Goal: Task Accomplishment & Management: Manage account settings

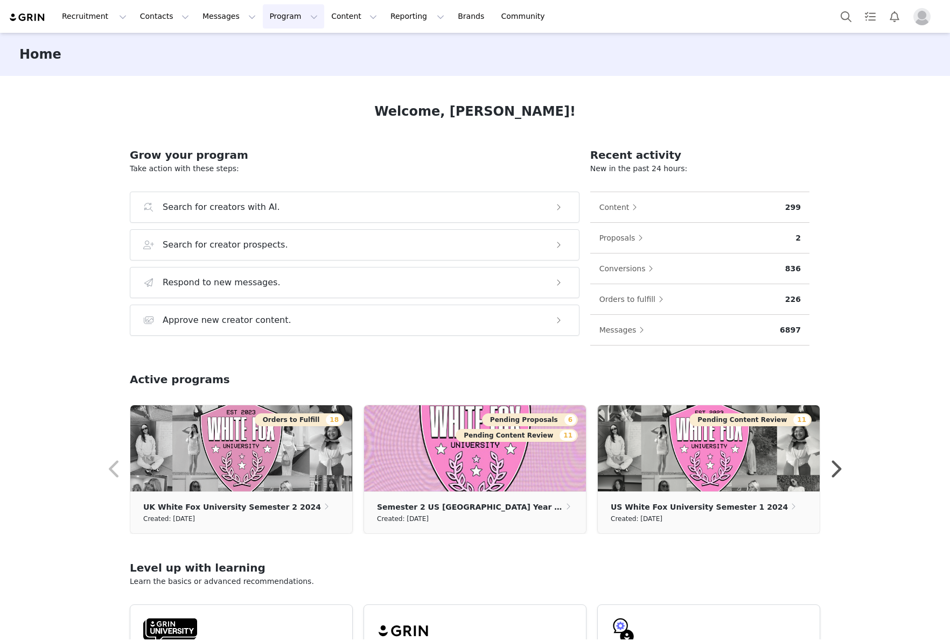
click at [270, 16] on button "Program Program" at bounding box center [293, 16] width 61 height 24
click at [298, 48] on div "Activations" at bounding box center [289, 47] width 72 height 11
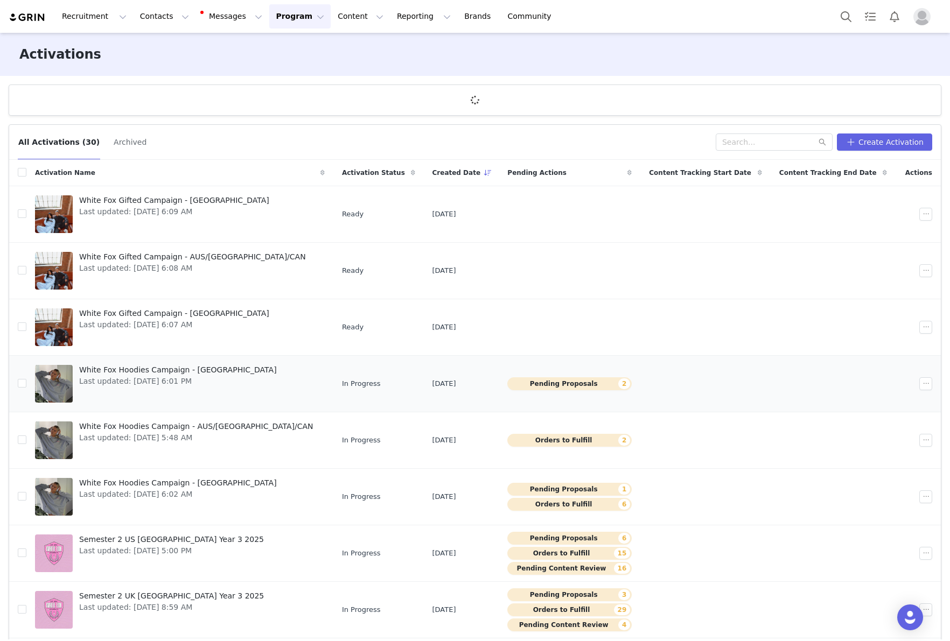
scroll to position [111, 0]
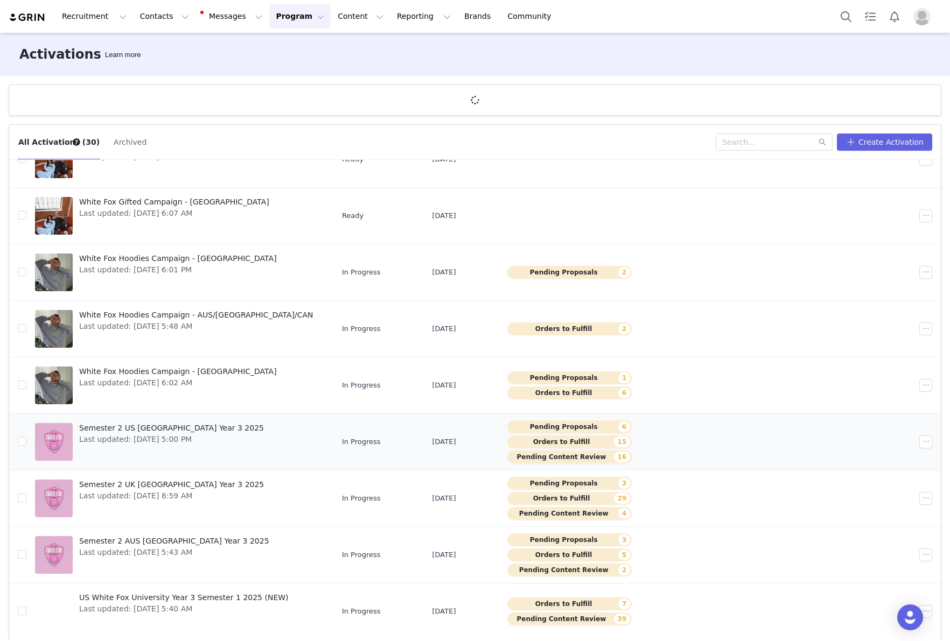
click at [213, 429] on span "Semester 2 US [GEOGRAPHIC_DATA] Year 3 2025" at bounding box center [171, 428] width 185 height 11
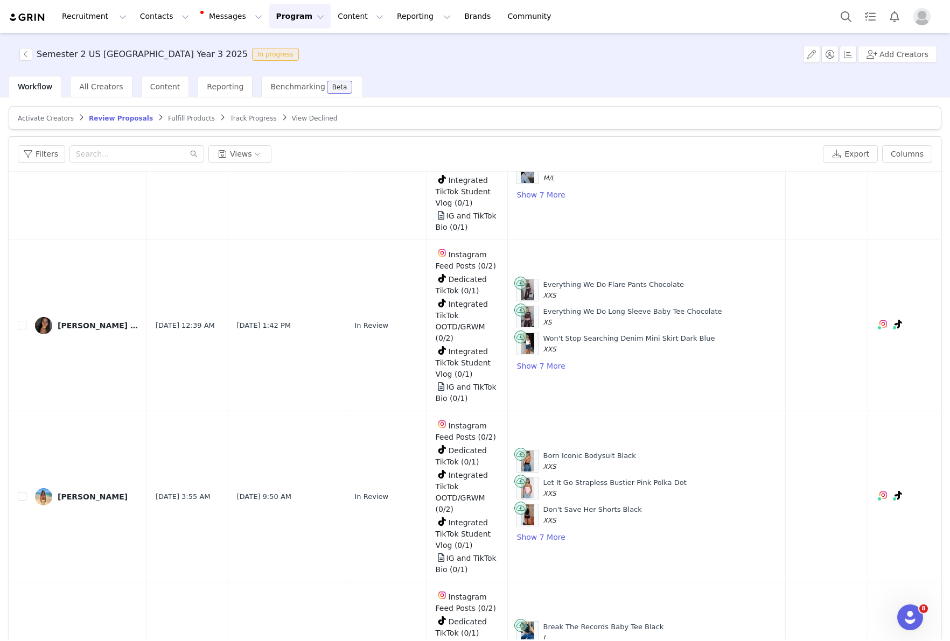
scroll to position [580, 0]
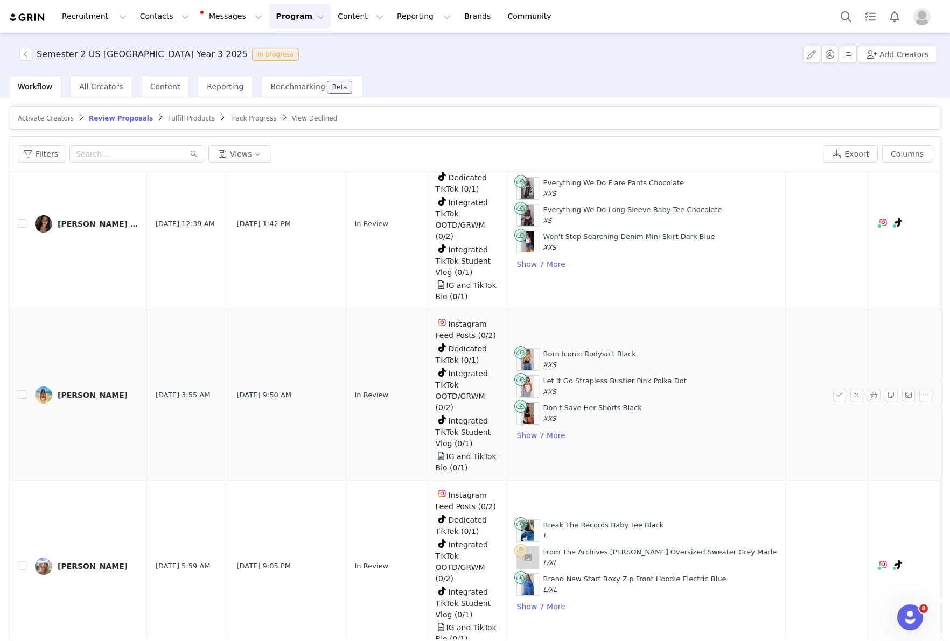
click at [76, 391] on div "[PERSON_NAME]" at bounding box center [93, 395] width 70 height 9
click at [526, 435] on div "Semester 2 US White Fox University Year 3 2025 In progress Add Creators Workflo…" at bounding box center [475, 336] width 950 height 607
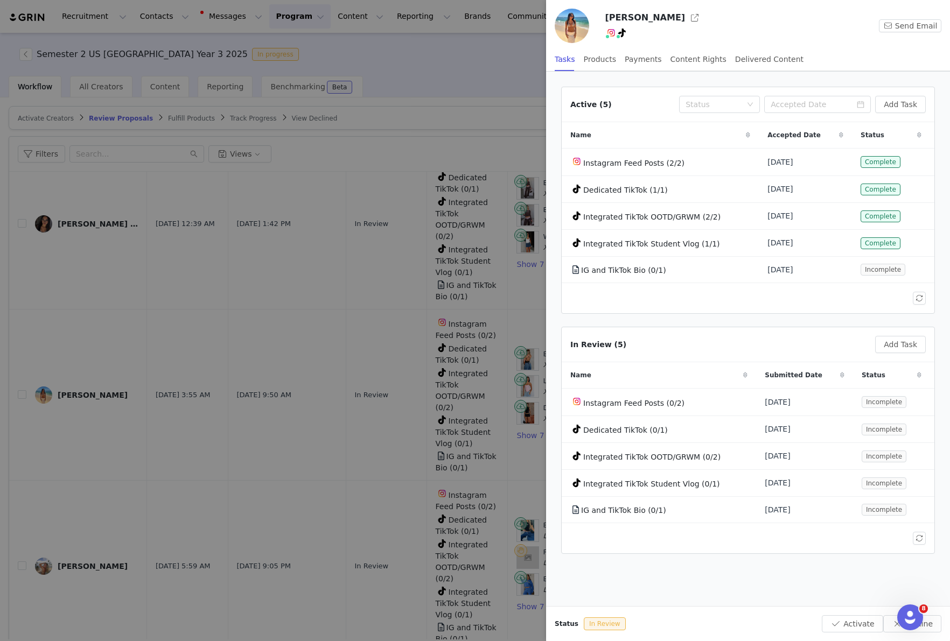
click at [352, 399] on div at bounding box center [475, 320] width 950 height 641
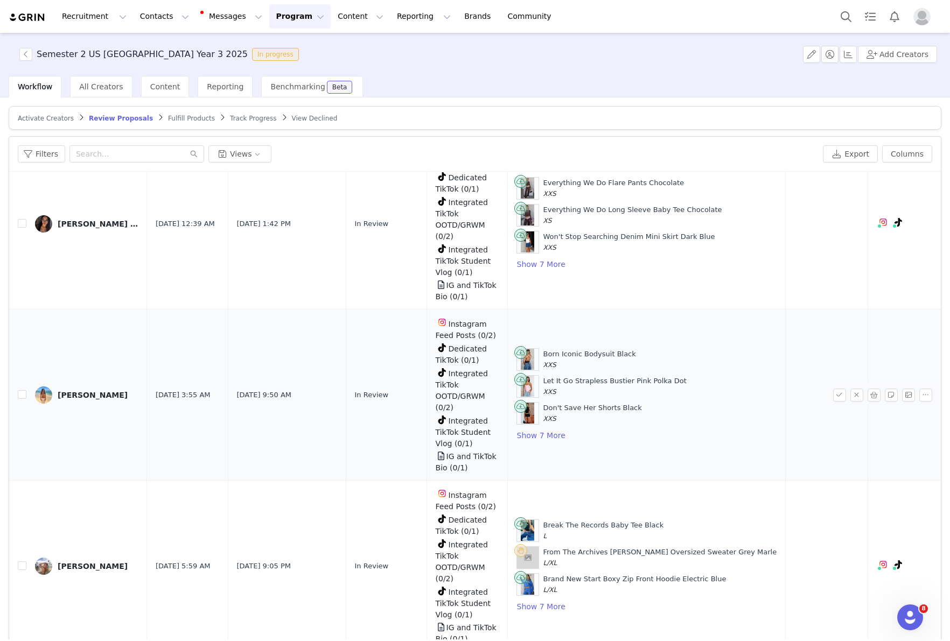
scroll to position [1, 0]
click at [541, 435] on button "Show 7 More" at bounding box center [541, 435] width 50 height 13
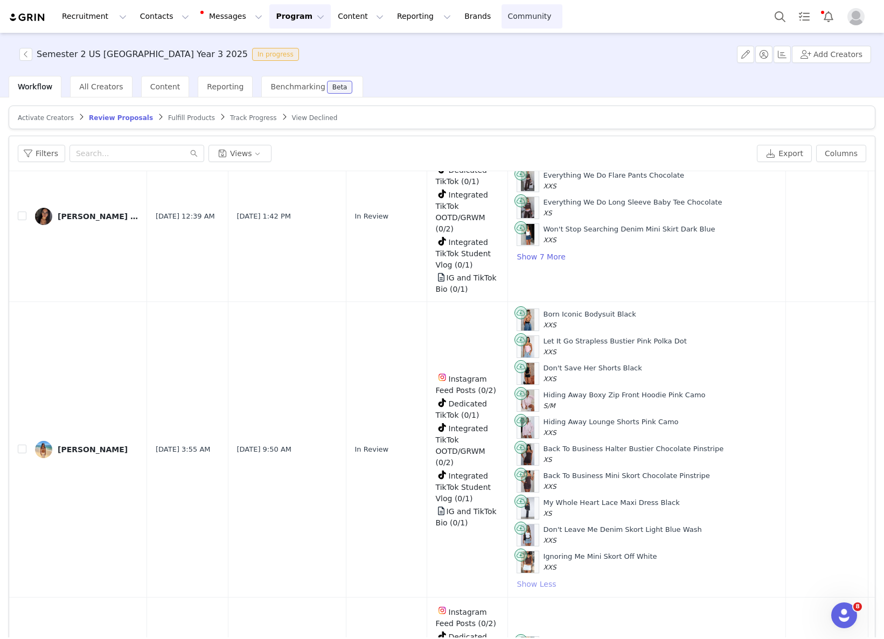
scroll to position [580, 0]
click at [114, 151] on input "text" at bounding box center [136, 153] width 135 height 17
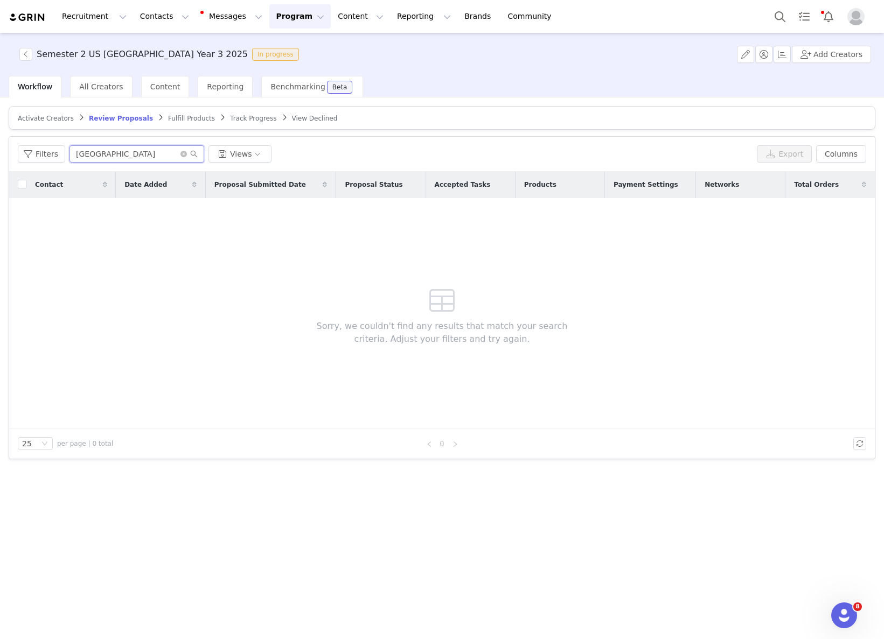
scroll to position [0, 0]
type input "[GEOGRAPHIC_DATA]"
click at [176, 119] on span "Fulfill Products" at bounding box center [191, 119] width 47 height 8
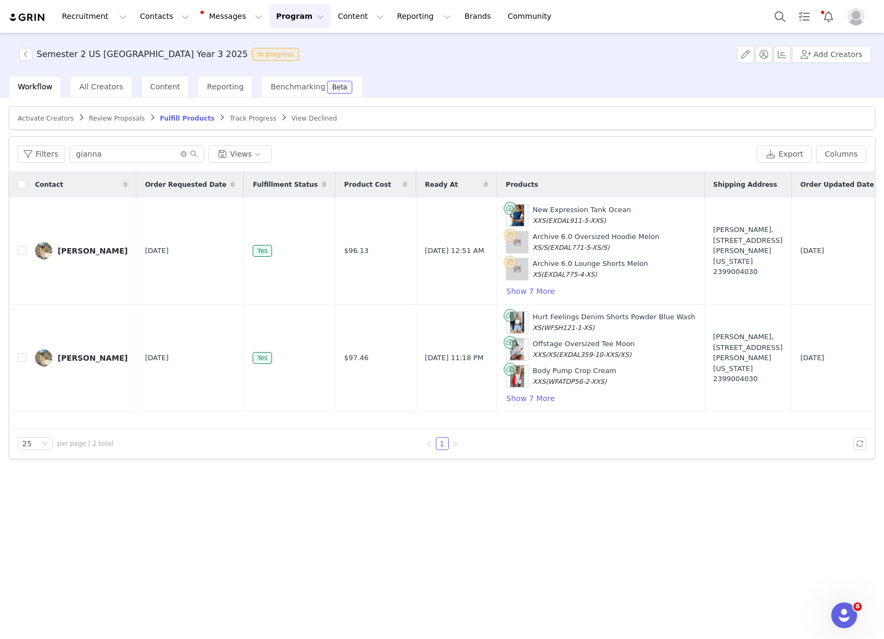
click at [110, 118] on span "Review Proposals" at bounding box center [117, 119] width 56 height 8
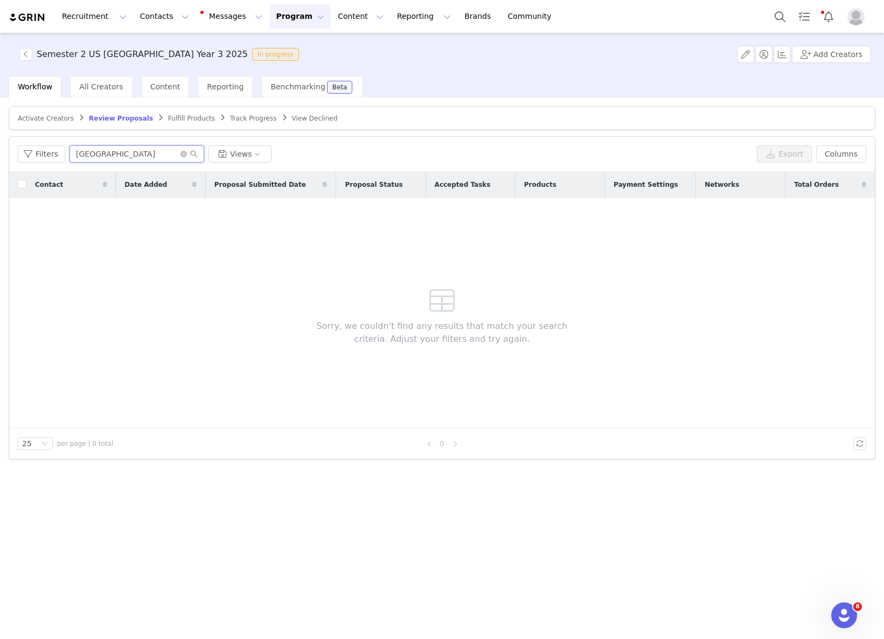
click at [107, 157] on input "[GEOGRAPHIC_DATA]" at bounding box center [136, 153] width 135 height 17
type input "[GEOGRAPHIC_DATA]"
click at [186, 120] on span "Fulfill Products" at bounding box center [191, 119] width 47 height 8
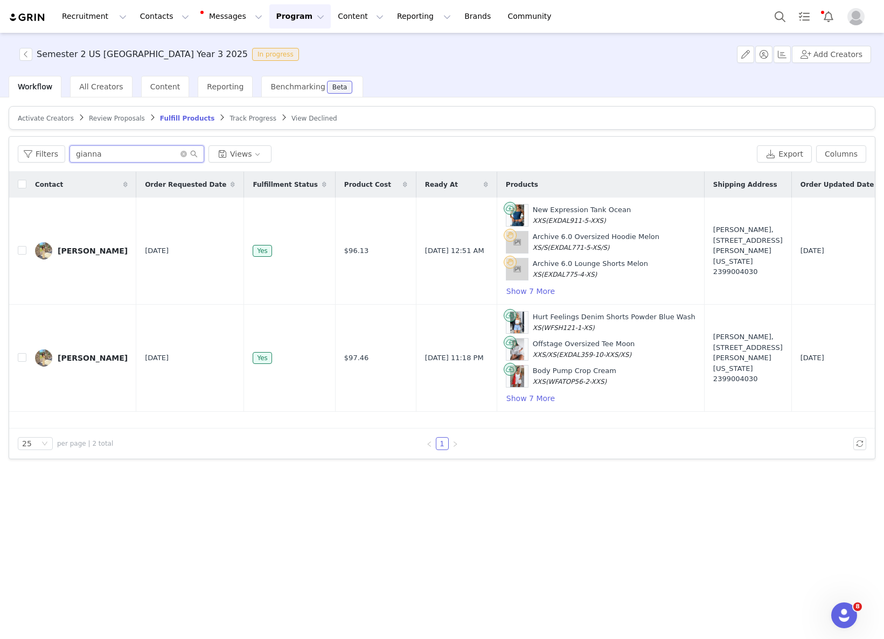
click at [117, 154] on input "gianna" at bounding box center [136, 153] width 135 height 17
click at [117, 153] on input "gianna" at bounding box center [136, 153] width 135 height 17
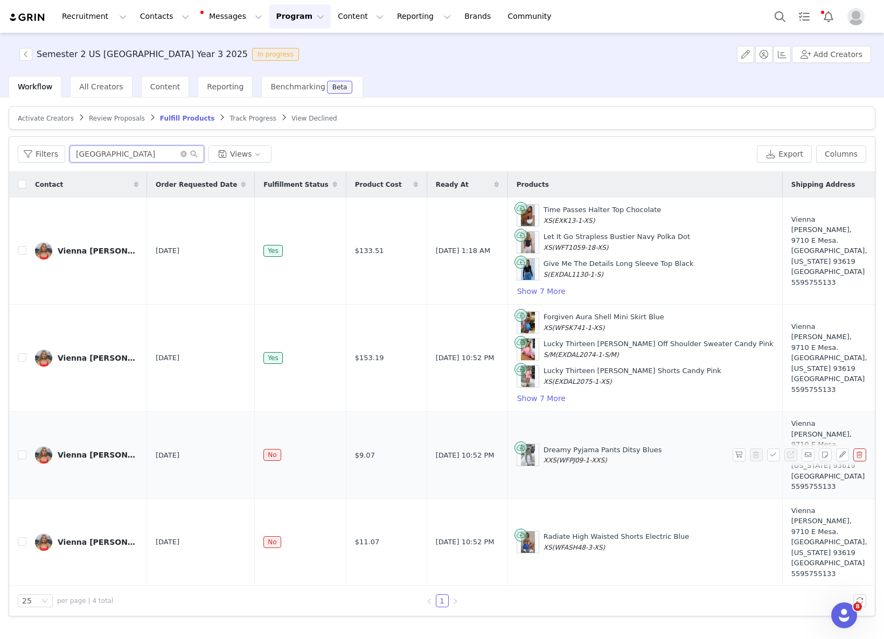
type input "[GEOGRAPHIC_DATA]"
click at [862, 452] on button "button" at bounding box center [859, 455] width 13 height 13
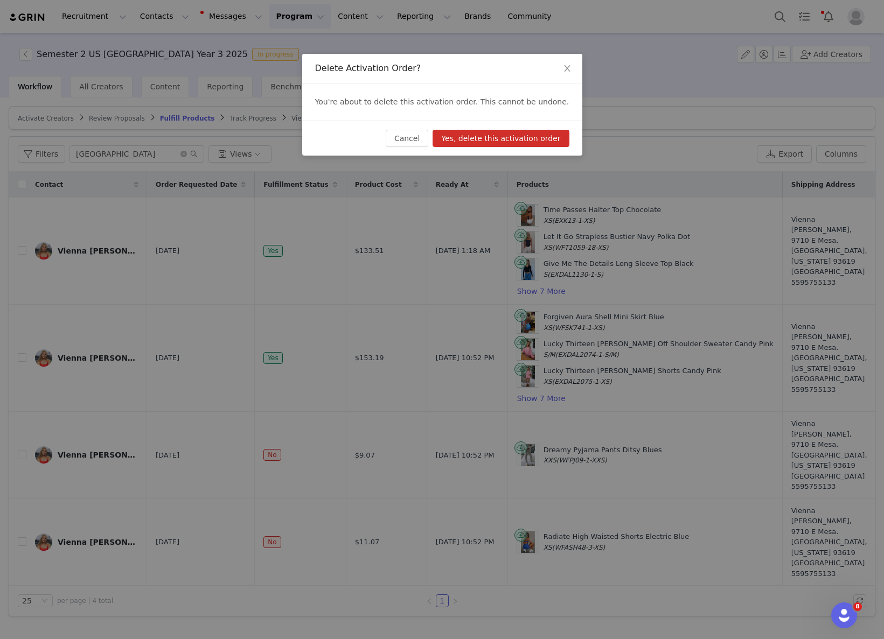
click at [533, 137] on button "Yes, delete this activation order" at bounding box center [500, 138] width 136 height 17
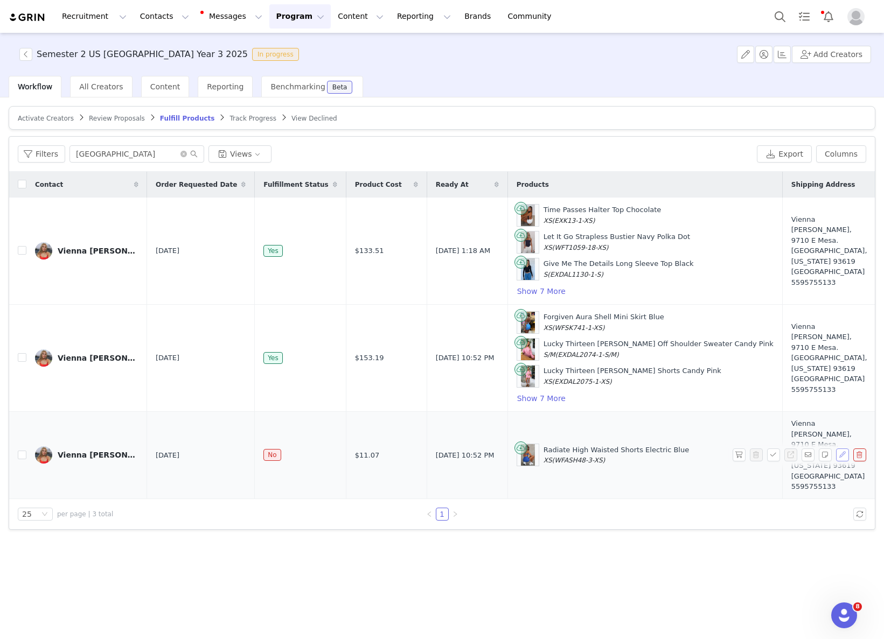
click at [840, 449] on button "button" at bounding box center [842, 455] width 13 height 13
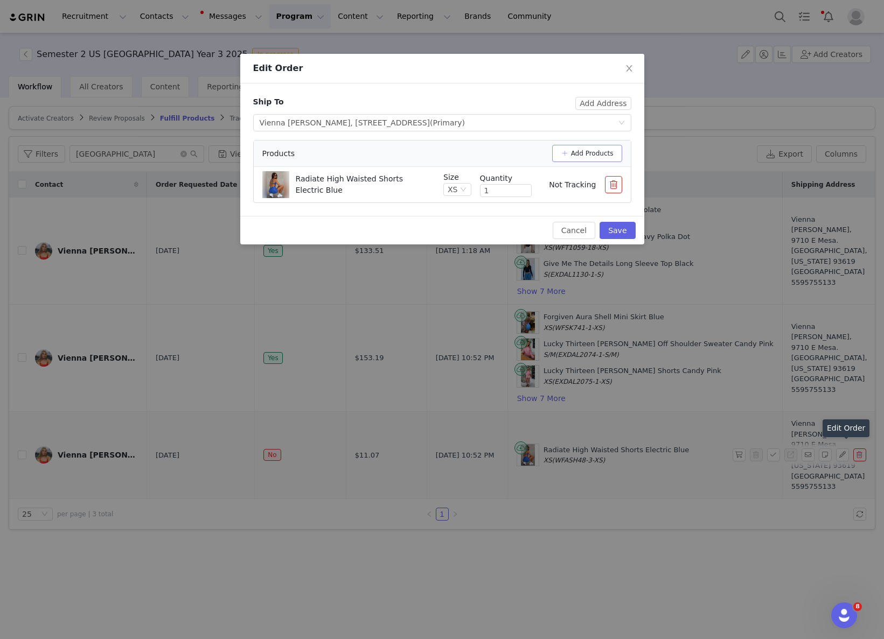
click at [592, 154] on button "Add Products" at bounding box center [587, 153] width 70 height 17
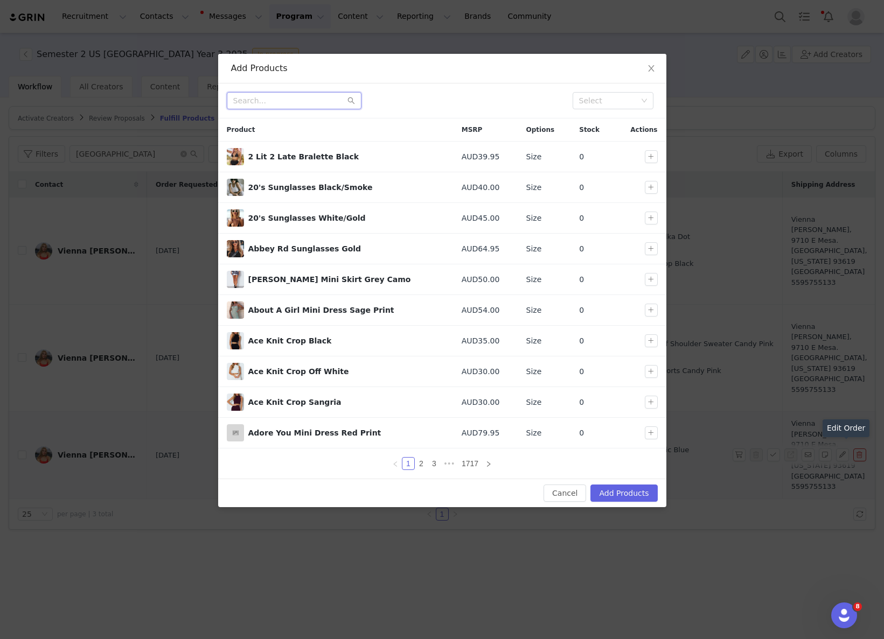
click at [306, 101] on input "text" at bounding box center [294, 100] width 135 height 17
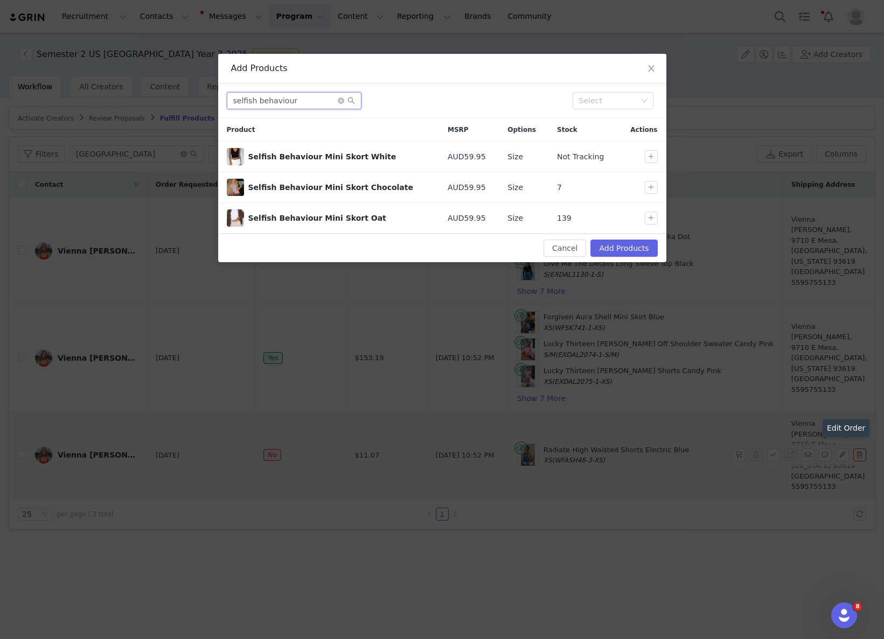
click at [310, 102] on input "selfish behaviour" at bounding box center [294, 100] width 135 height 17
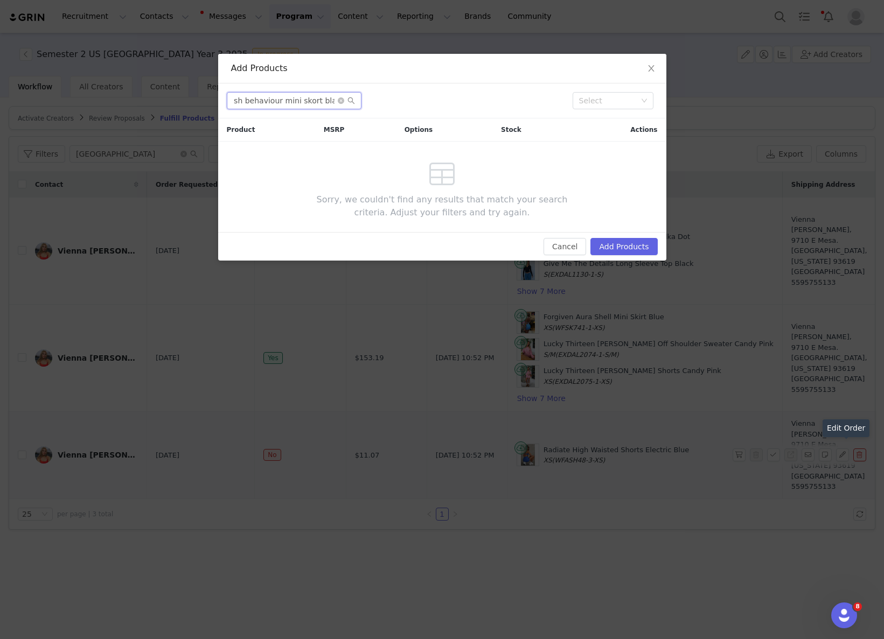
click at [309, 103] on input "selfish behaviour mini skort black" at bounding box center [294, 100] width 135 height 17
click at [309, 102] on input "selfish behaviour mini skort black" at bounding box center [294, 100] width 135 height 17
type input "selfish behaviour mini skort black"
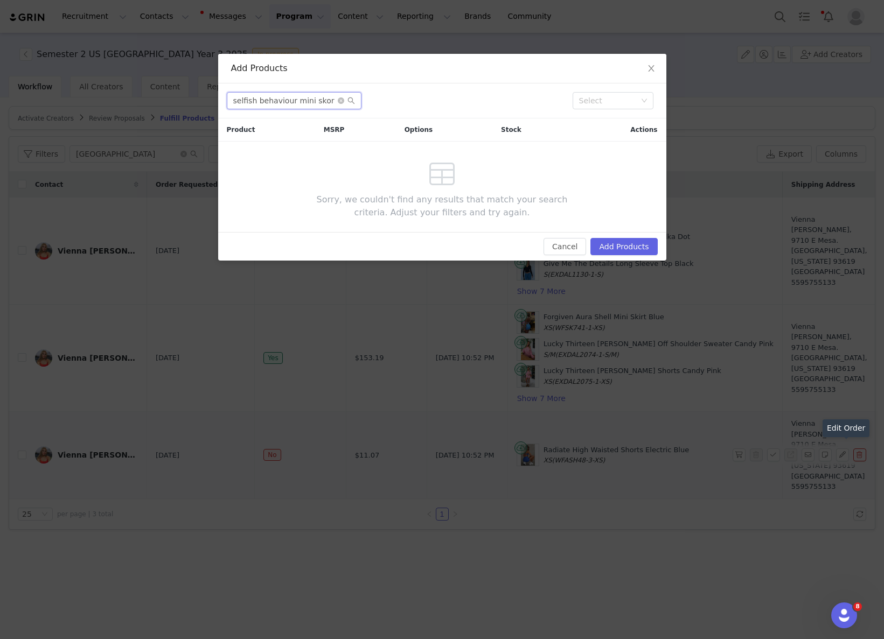
click at [296, 105] on input "selfish behaviour mini skort black" at bounding box center [294, 100] width 135 height 17
click at [298, 105] on input "selfish behaviour mini skort black" at bounding box center [294, 100] width 135 height 17
click at [575, 248] on button "Cancel" at bounding box center [564, 246] width 43 height 17
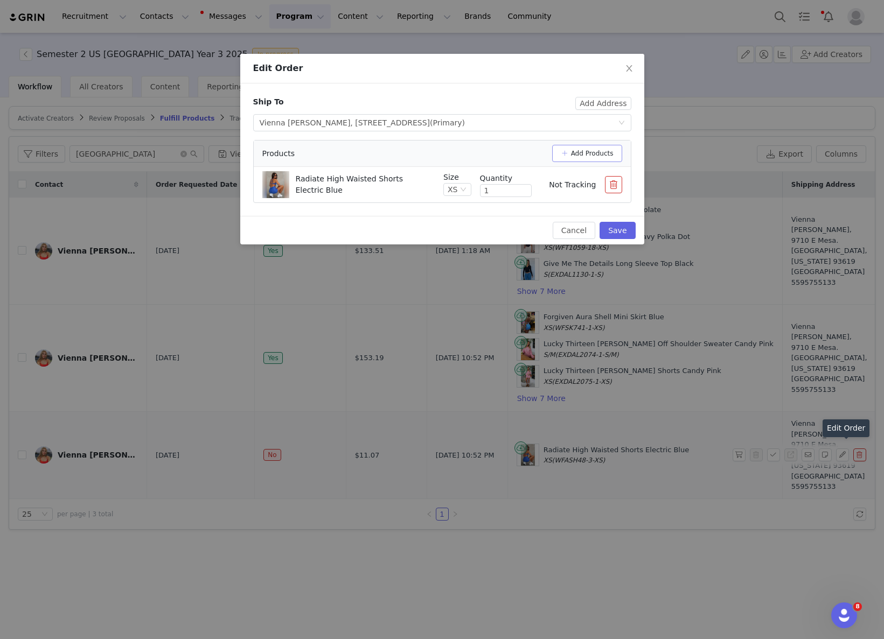
click at [583, 152] on button "Add Products" at bounding box center [587, 153] width 70 height 17
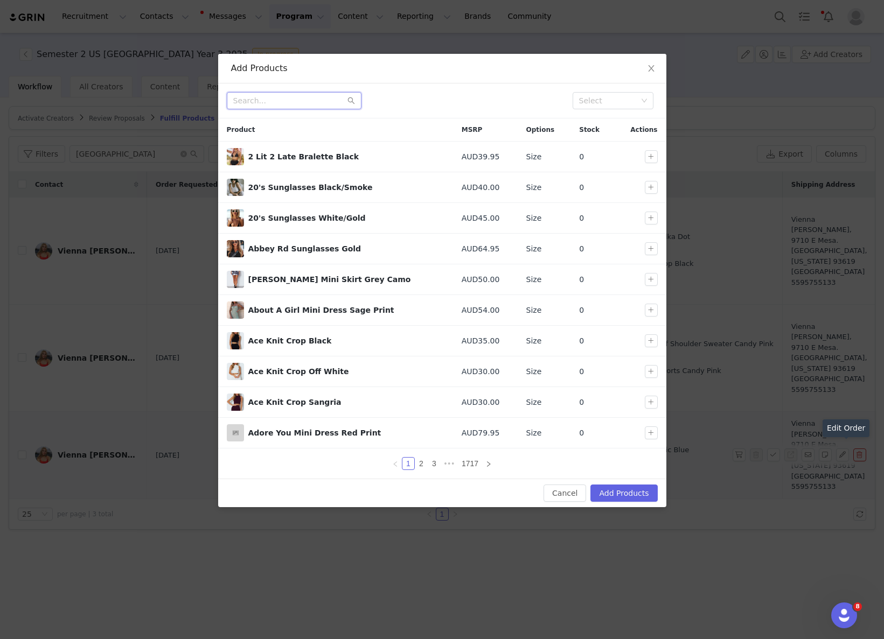
click at [271, 106] on input "text" at bounding box center [294, 100] width 135 height 17
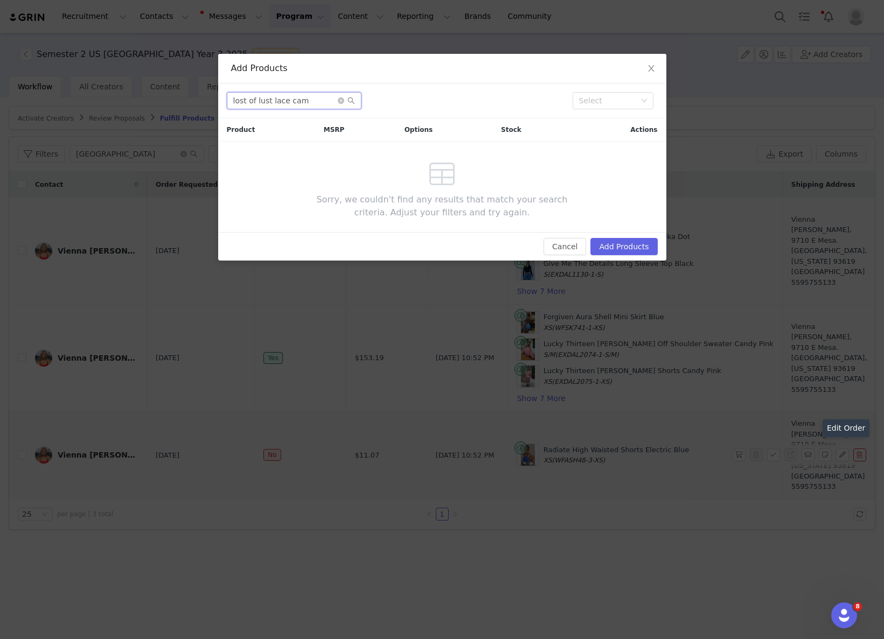
click at [318, 101] on input "lost of lust lace cam" at bounding box center [294, 100] width 135 height 17
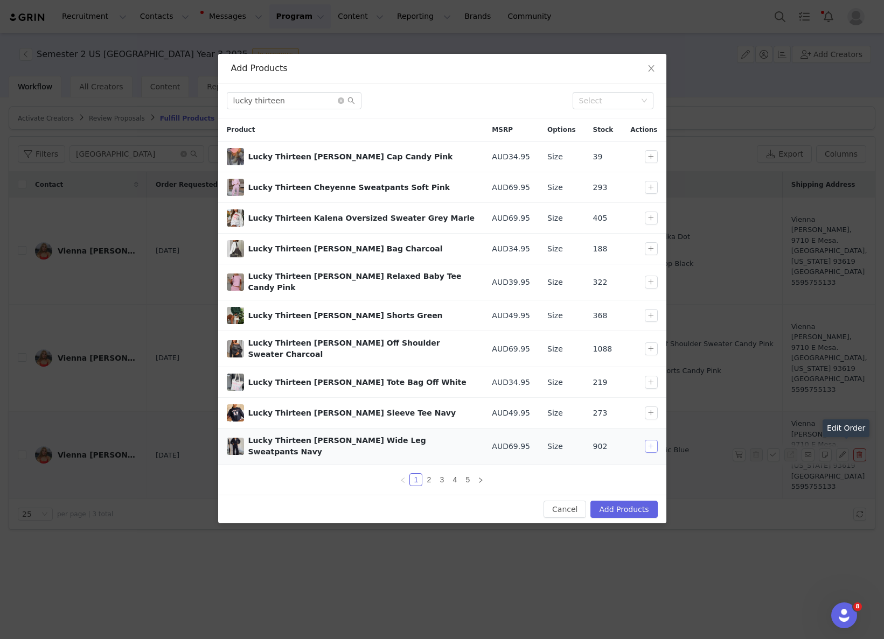
click at [655, 440] on button "button" at bounding box center [651, 446] width 13 height 13
click at [429, 474] on link "2" at bounding box center [429, 480] width 12 height 12
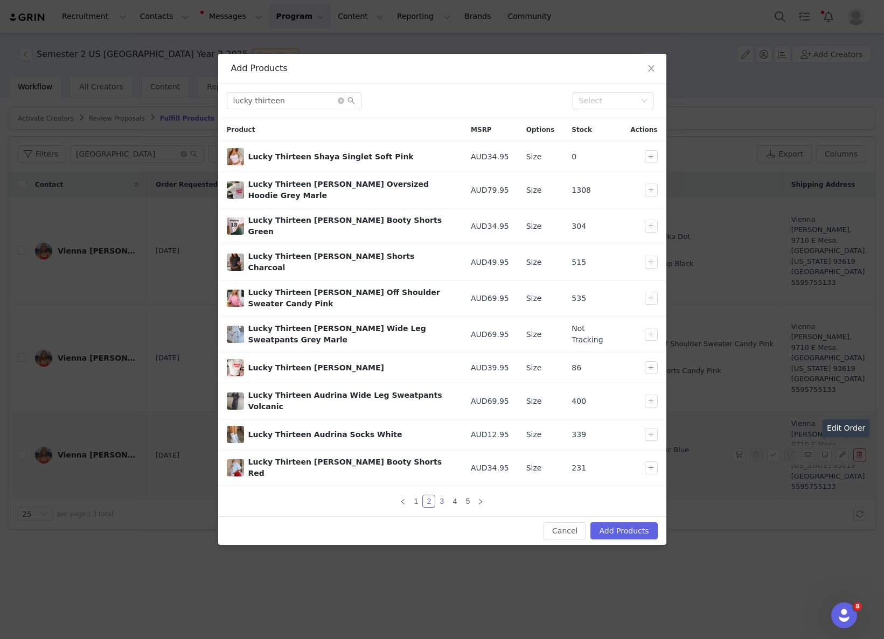
click at [440, 495] on link "3" at bounding box center [442, 501] width 12 height 12
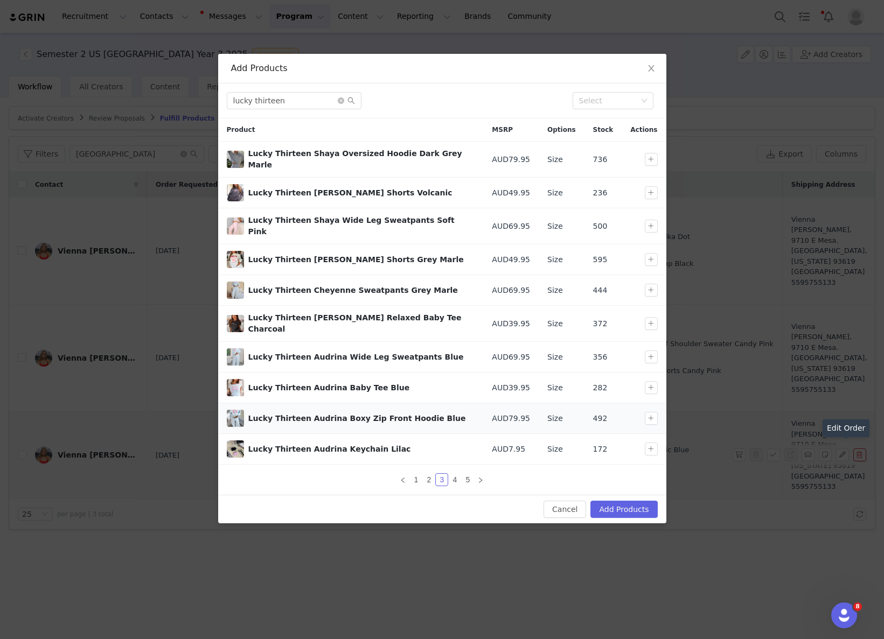
drag, startPoint x: 438, startPoint y: 405, endPoint x: 243, endPoint y: 405, distance: 194.9
click at [243, 410] on div "Lucky Thirteen Audrina Boxy Zip Front Hoodie Blue" at bounding box center [351, 418] width 248 height 17
copy div "Lucky Thirteen Audrina Boxy Zip Front Hoodie Blue"
click at [298, 101] on input "lucky thirteen" at bounding box center [294, 100] width 135 height 17
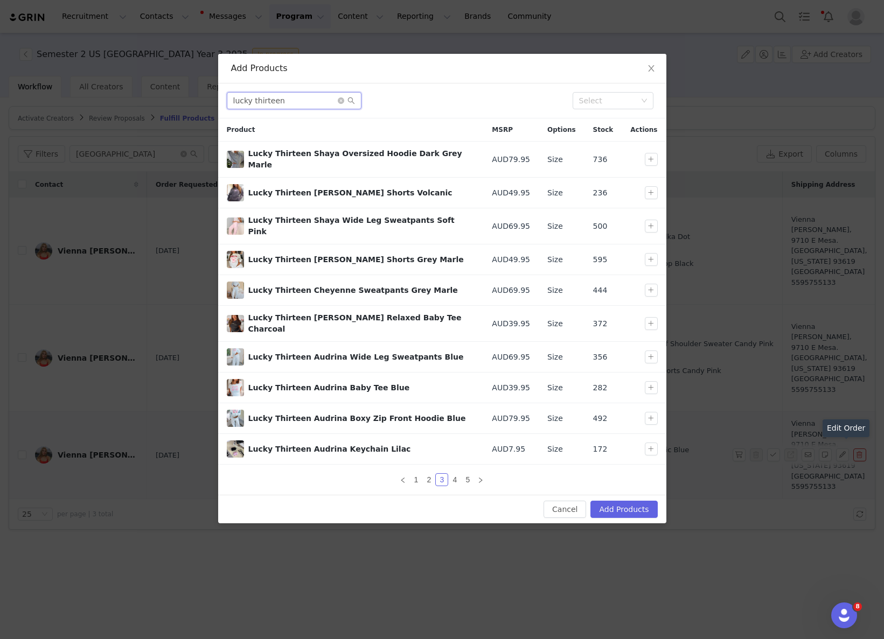
click at [298, 101] on input "lucky thirteen" at bounding box center [294, 100] width 135 height 17
paste input "Lucky Thirteen Audrina Boxy Zip Front Hoodie Blue"
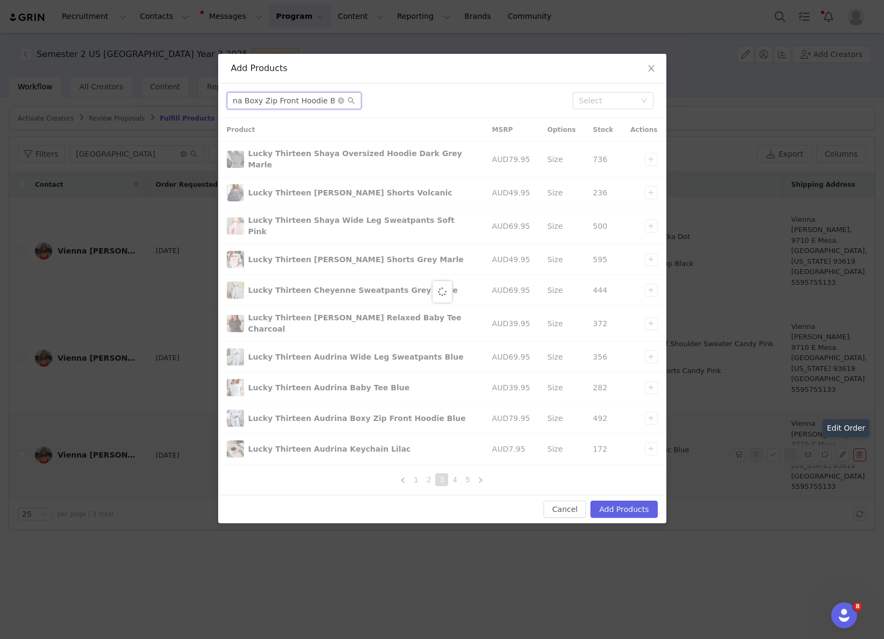
click at [243, 101] on input "Lucky Thirteen Audrina Boxy Zip Front Hoodie Blue" at bounding box center [294, 100] width 135 height 17
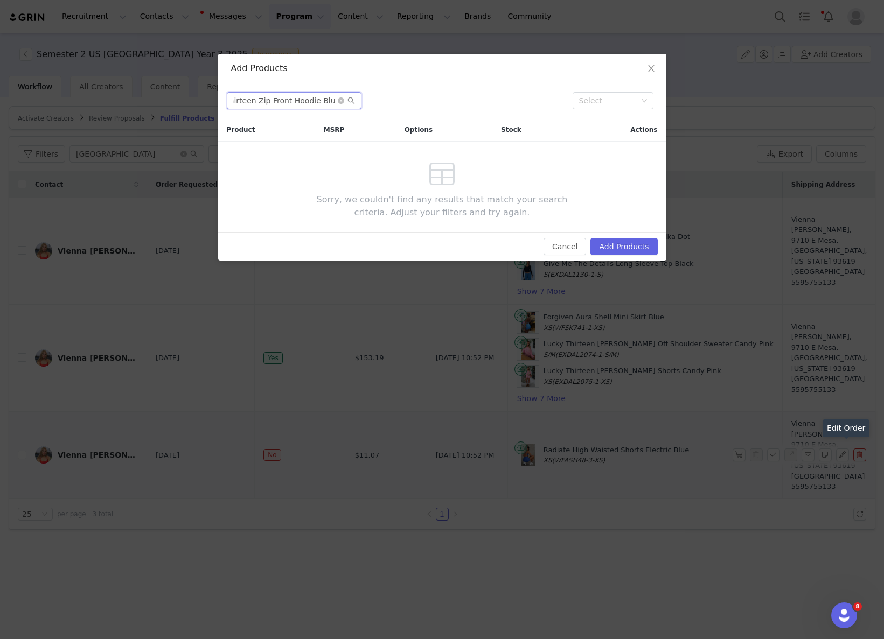
scroll to position [0, 30]
drag, startPoint x: 330, startPoint y: 102, endPoint x: 344, endPoint y: 103, distance: 13.6
click at [344, 103] on span "Lucky Thirteen [PERSON_NAME] Zip Front Hoodie Blue" at bounding box center [294, 100] width 135 height 17
drag, startPoint x: 300, startPoint y: 102, endPoint x: 165, endPoint y: 100, distance: 134.6
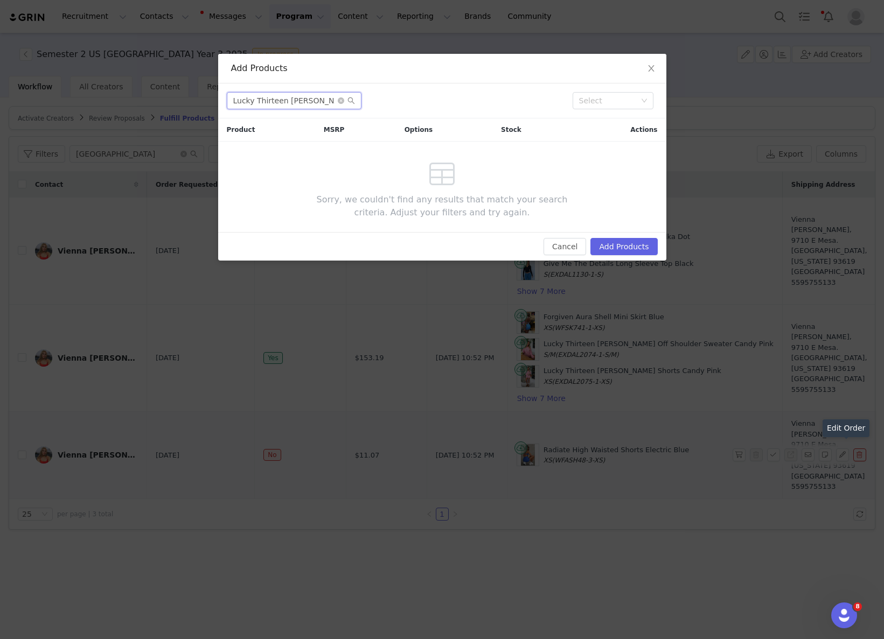
click at [165, 100] on div "Add Products Lucky Thirteen [PERSON_NAME] Zip Front Ho Select Product MSRP Opti…" at bounding box center [442, 319] width 884 height 639
click at [278, 102] on input "Lucky Thirteen [PERSON_NAME] Zip Front Ho" at bounding box center [294, 100] width 135 height 17
click at [235, 103] on input "Lucky Thirteen [PERSON_NAME] Zip Front Ho" at bounding box center [294, 100] width 135 height 17
click at [316, 103] on input "Lucky Thirteen [PERSON_NAME] Zip Front Ho" at bounding box center [294, 100] width 135 height 17
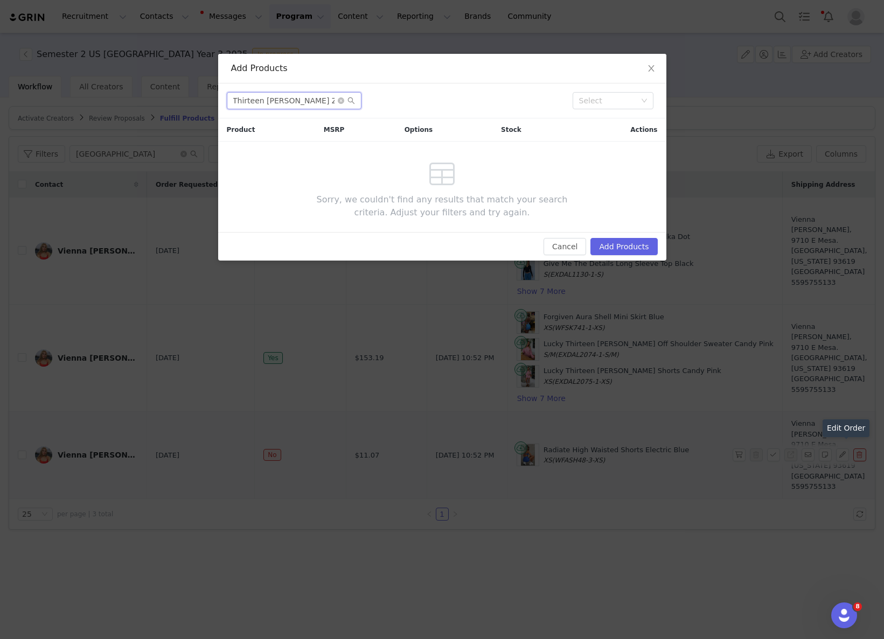
drag, startPoint x: 314, startPoint y: 102, endPoint x: 374, endPoint y: 100, distance: 60.3
click at [374, 100] on div "Lucky Thirteen [PERSON_NAME] Zip Front Ho" at bounding box center [395, 100] width 337 height 17
drag, startPoint x: 285, startPoint y: 102, endPoint x: 430, endPoint y: 106, distance: 145.4
click at [426, 107] on div "Lucky Thirteen Charis" at bounding box center [395, 100] width 337 height 17
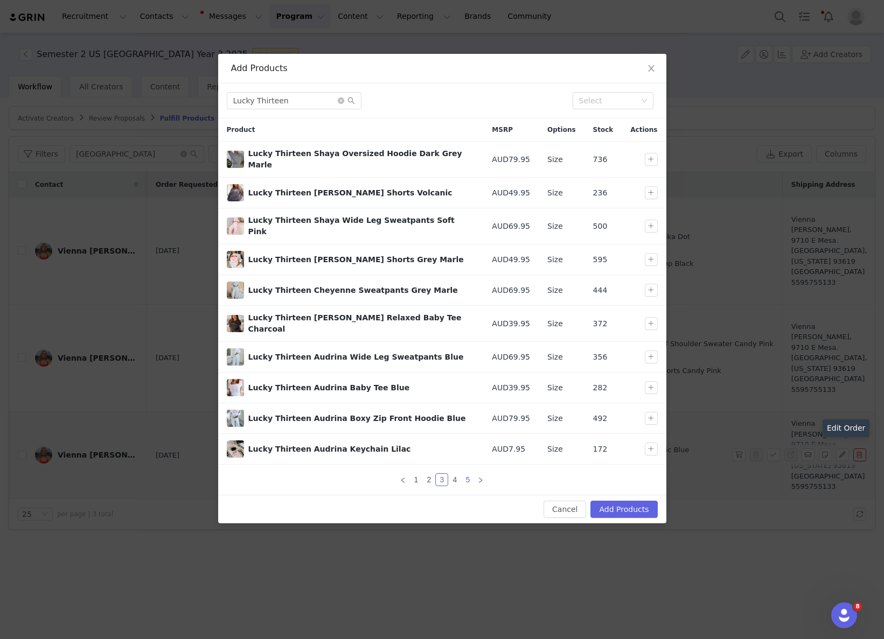
click at [464, 474] on link "5" at bounding box center [467, 480] width 12 height 12
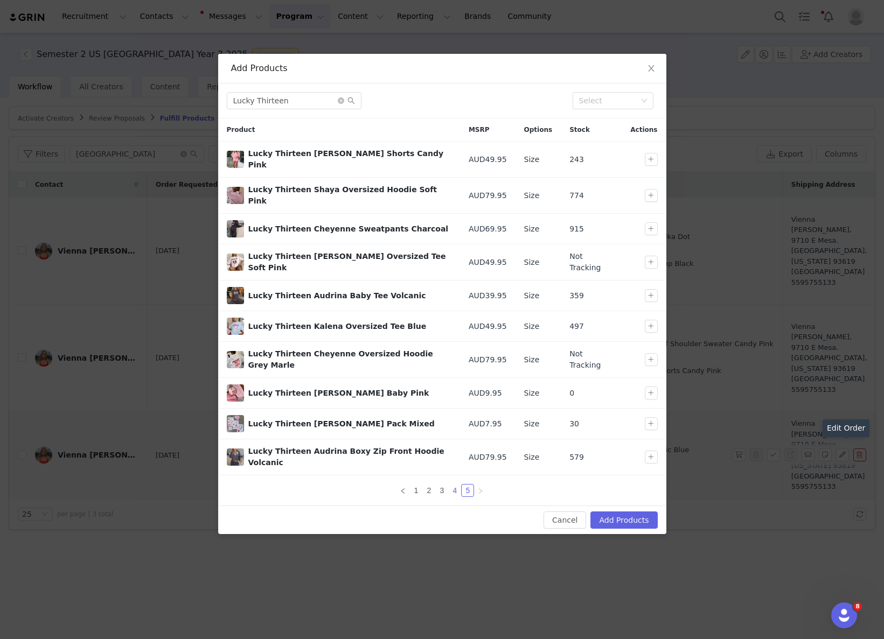
click at [454, 485] on link "4" at bounding box center [455, 491] width 12 height 12
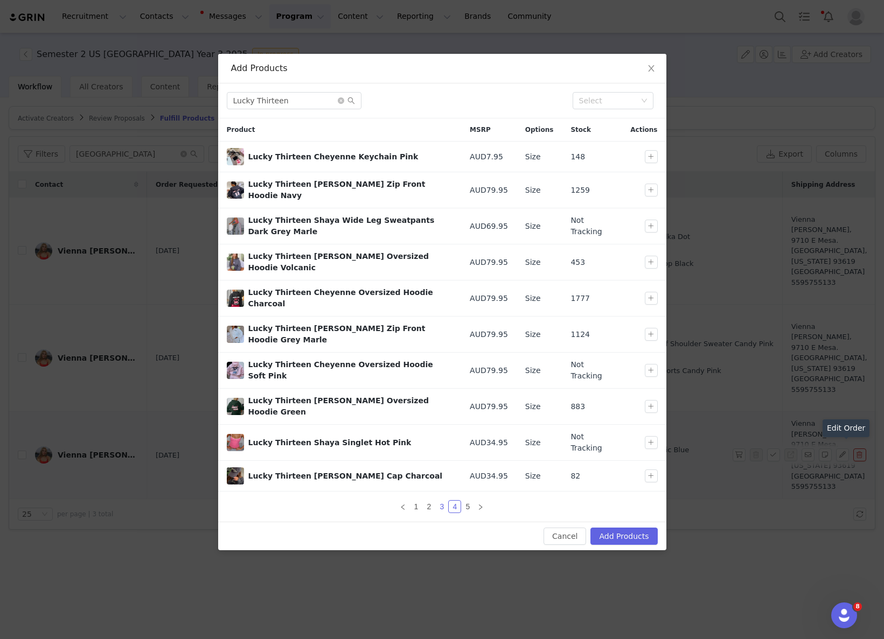
click at [440, 501] on link "3" at bounding box center [442, 507] width 12 height 12
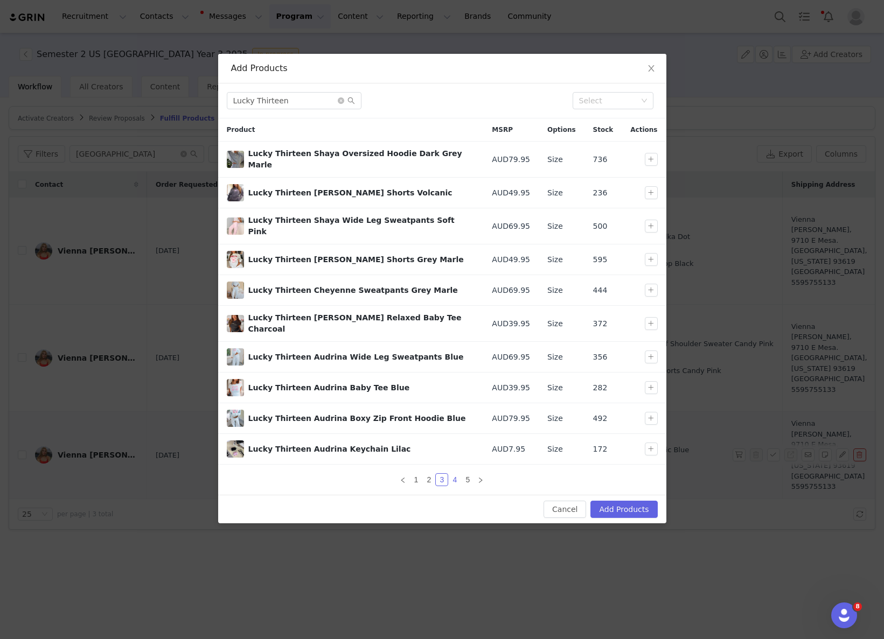
click at [454, 474] on link "4" at bounding box center [455, 480] width 12 height 12
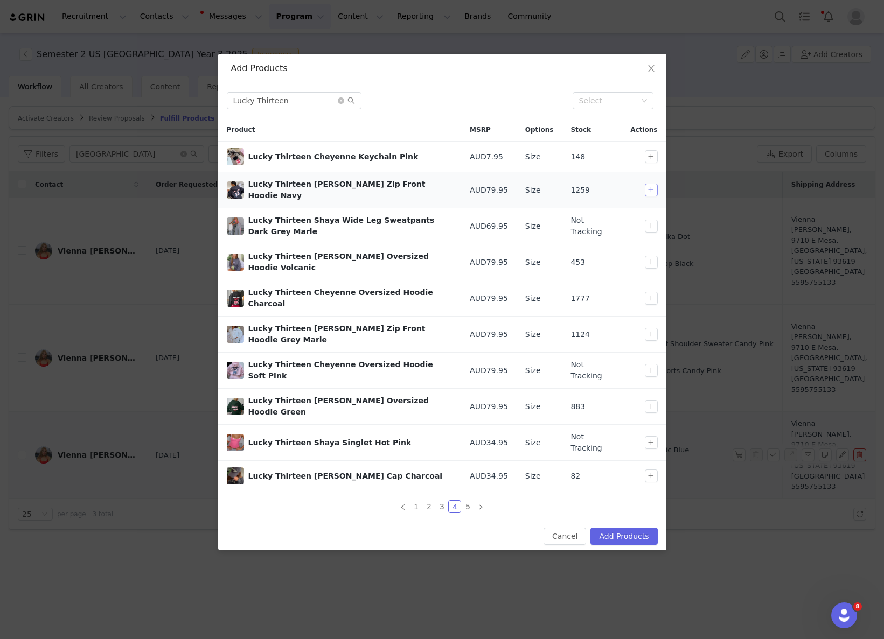
click at [647, 188] on button "button" at bounding box center [651, 190] width 13 height 13
click at [289, 96] on input "Lucky Thirteen" at bounding box center [294, 100] width 135 height 17
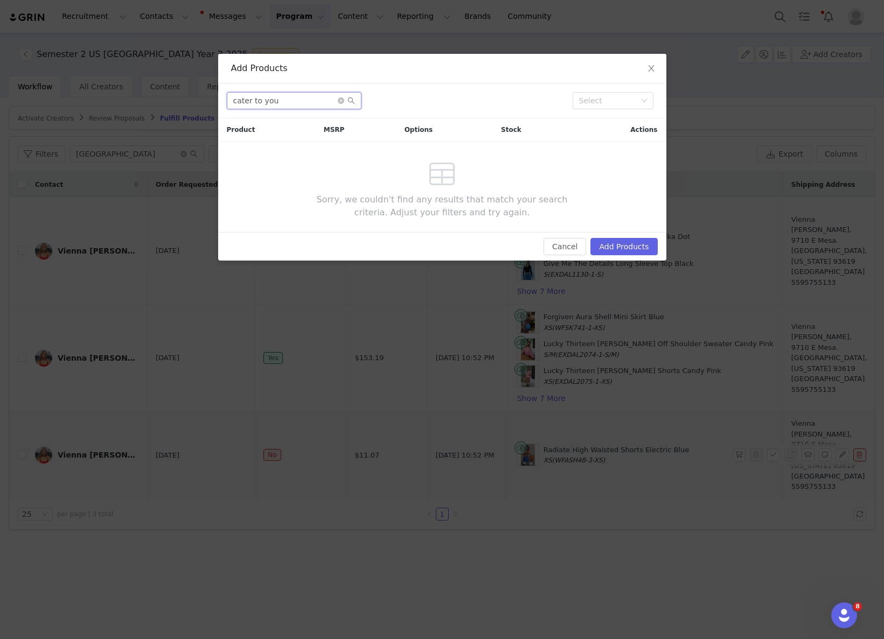
click at [255, 105] on input "cater to you" at bounding box center [294, 100] width 135 height 17
click at [241, 106] on input "cater to you" at bounding box center [294, 100] width 135 height 17
drag, startPoint x: 250, startPoint y: 102, endPoint x: 335, endPoint y: 101, distance: 85.1
click at [335, 101] on input "cater to you" at bounding box center [294, 100] width 135 height 17
click at [293, 100] on input "cater" at bounding box center [294, 100] width 135 height 17
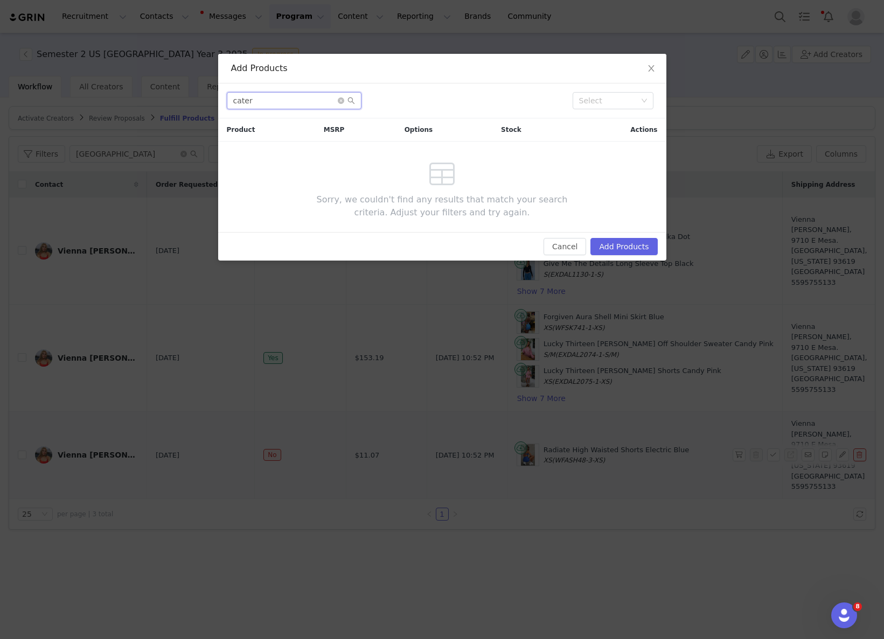
click at [293, 100] on input "cater" at bounding box center [294, 100] width 135 height 17
click at [285, 102] on input "cater" at bounding box center [294, 100] width 135 height 17
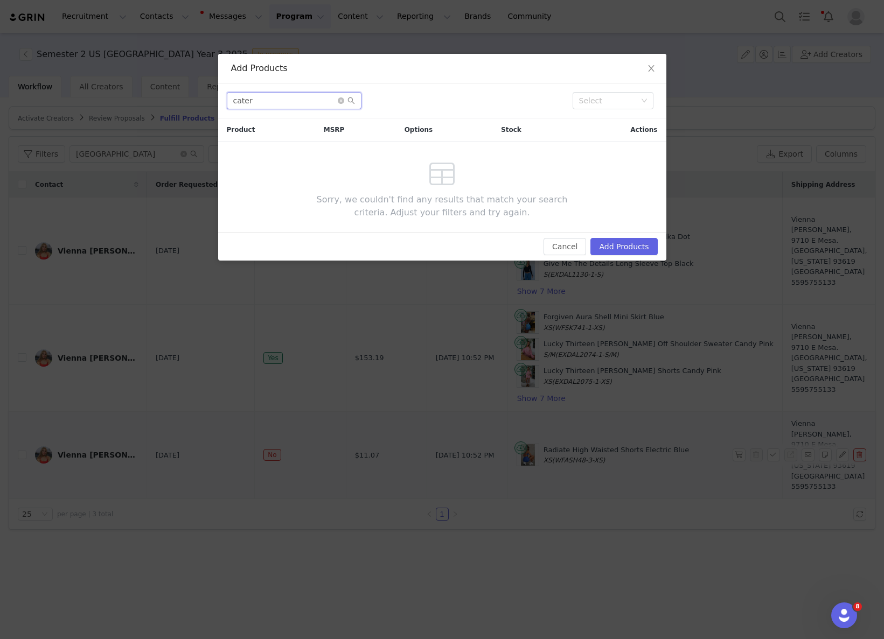
paste input "Cater To You Long Sleeve Top Black"
click at [285, 102] on input "Cater To You Long Sleeve Top Black" at bounding box center [294, 100] width 135 height 17
click at [294, 102] on input "Cater To You Long Sleeve Top Black" at bounding box center [294, 100] width 135 height 17
click at [628, 104] on div "Select" at bounding box center [608, 100] width 58 height 11
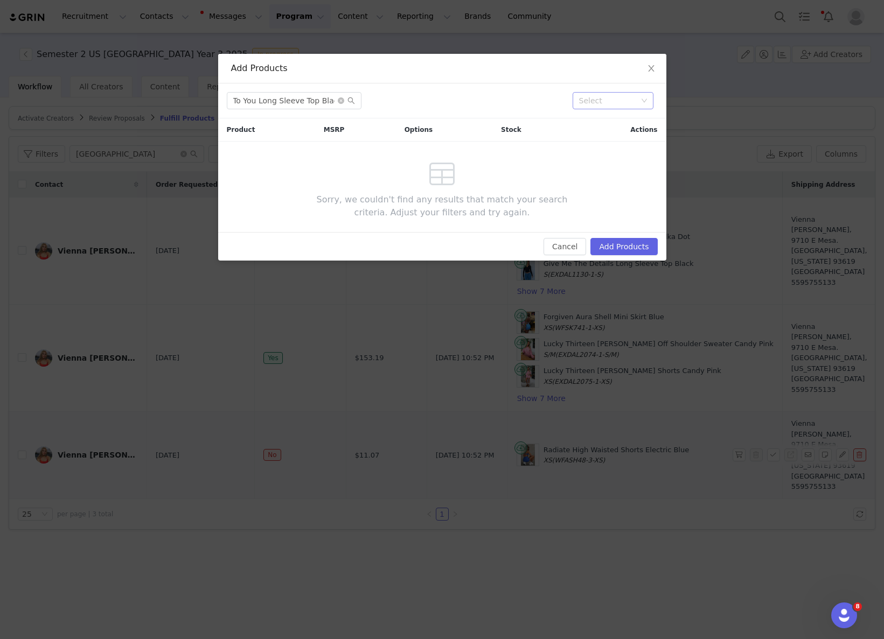
scroll to position [0, 0]
drag, startPoint x: 496, startPoint y: 103, endPoint x: 460, endPoint y: 104, distance: 35.6
click at [496, 103] on div "Cater To You Long Sleeve Top Black" at bounding box center [395, 100] width 337 height 17
click at [330, 102] on input "Cater To You Long Sleeve Top Black" at bounding box center [294, 100] width 135 height 17
click at [260, 100] on input "Cater To You Long Sleeve Top Black" at bounding box center [294, 100] width 135 height 17
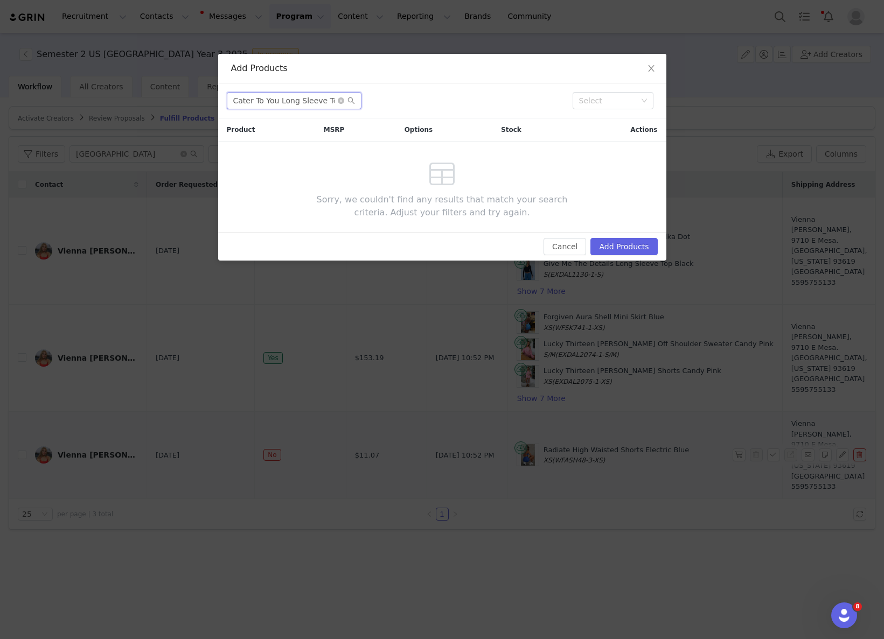
click at [276, 101] on input "Cater To You Long Sleeve Top Black" at bounding box center [294, 100] width 135 height 17
drag, startPoint x: 276, startPoint y: 101, endPoint x: 351, endPoint y: 106, distance: 74.5
click at [349, 104] on input "Cater To You Long Sleeve Top Black" at bounding box center [294, 100] width 135 height 17
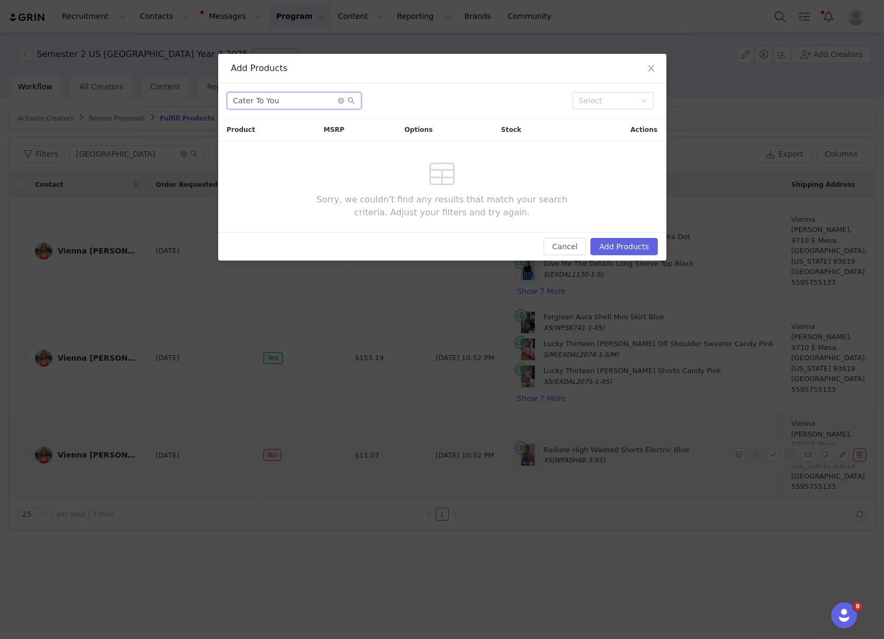
click at [275, 103] on input "Cater To You" at bounding box center [294, 100] width 135 height 17
paste input "Long Sleeve Top Black"
type input "Cater To You Long Sleeve Top Black"
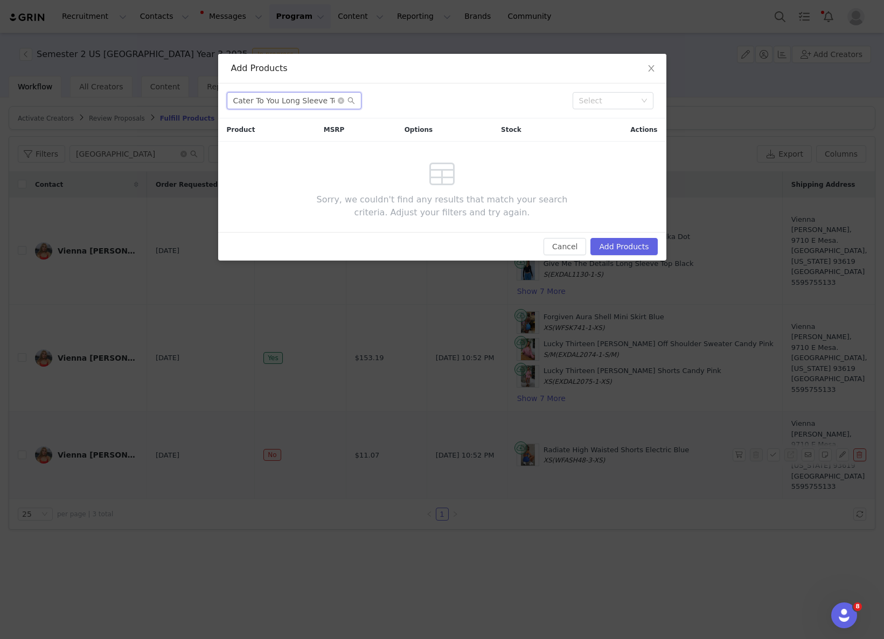
scroll to position [0, 23]
click at [299, 105] on input "Cater To You Long Sleeve Top Black" at bounding box center [294, 100] width 135 height 17
click at [609, 247] on button "Add Products" at bounding box center [623, 246] width 67 height 17
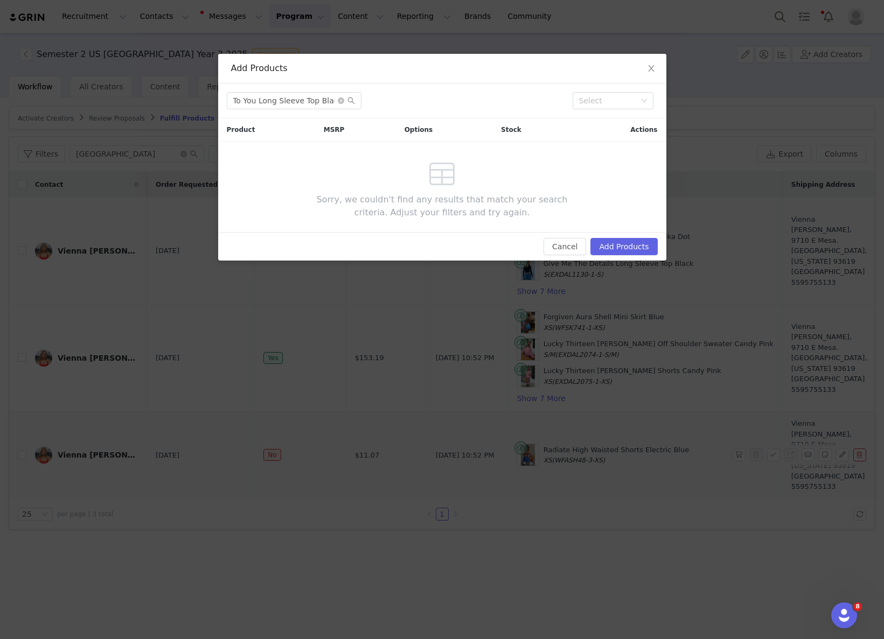
scroll to position [0, 0]
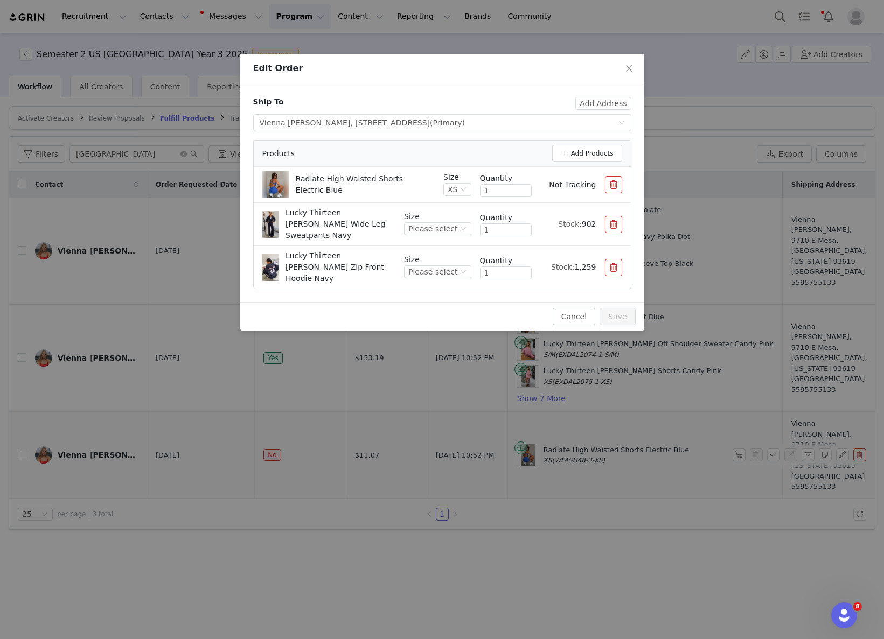
click at [619, 186] on button "button" at bounding box center [613, 184] width 17 height 17
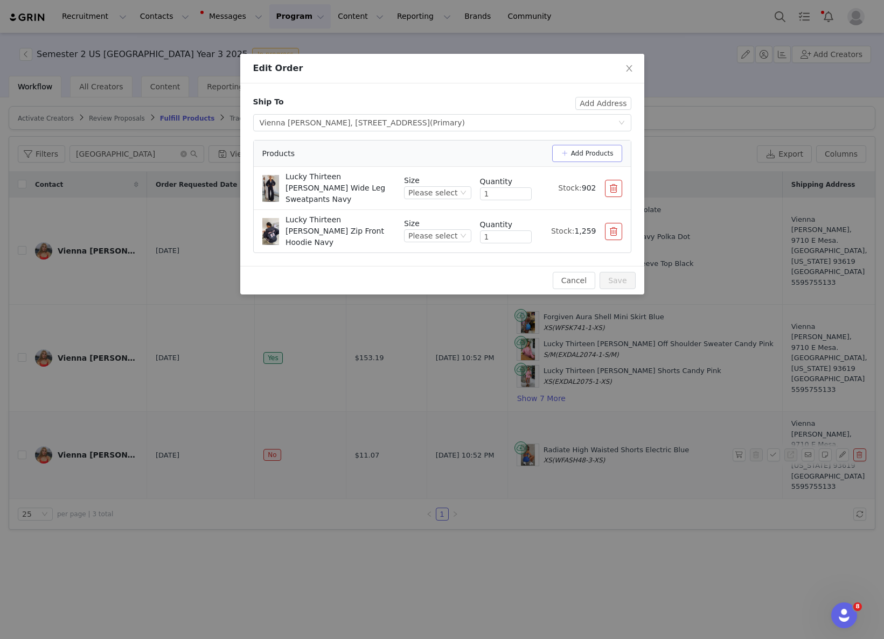
click at [587, 158] on button "Add Products" at bounding box center [587, 153] width 70 height 17
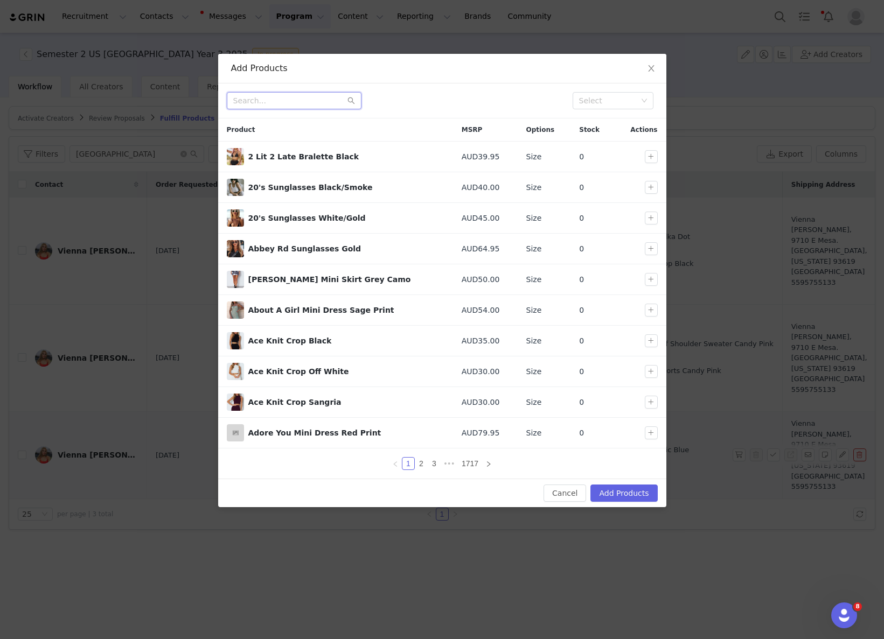
click at [310, 100] on input "text" at bounding box center [294, 100] width 135 height 17
paste input "Cater To You Long Sleeve Top Black"
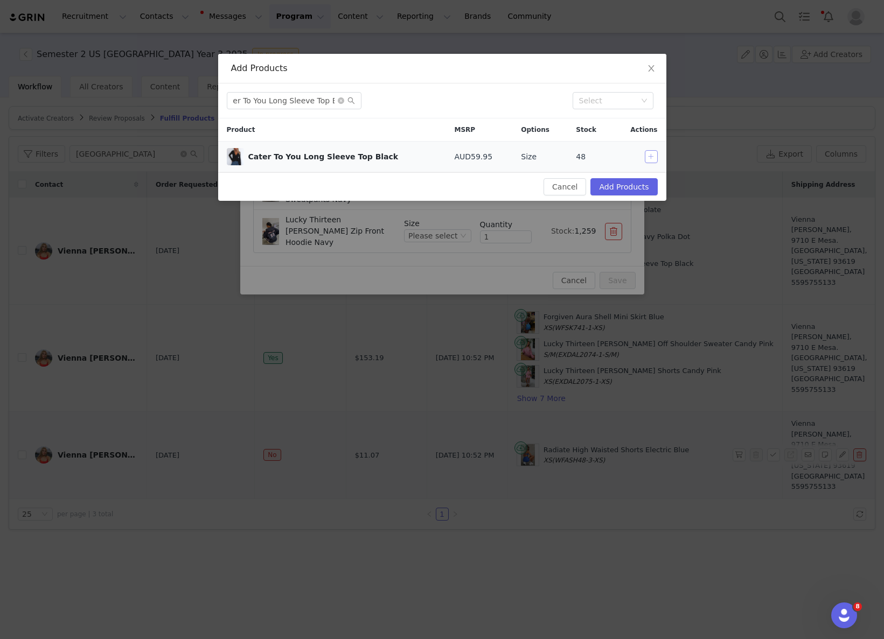
drag, startPoint x: 650, startPoint y: 157, endPoint x: 645, endPoint y: 164, distance: 8.5
click at [650, 157] on button "button" at bounding box center [651, 156] width 13 height 13
click at [275, 96] on input "Cater To You Long Sleeve Top Black" at bounding box center [294, 100] width 135 height 17
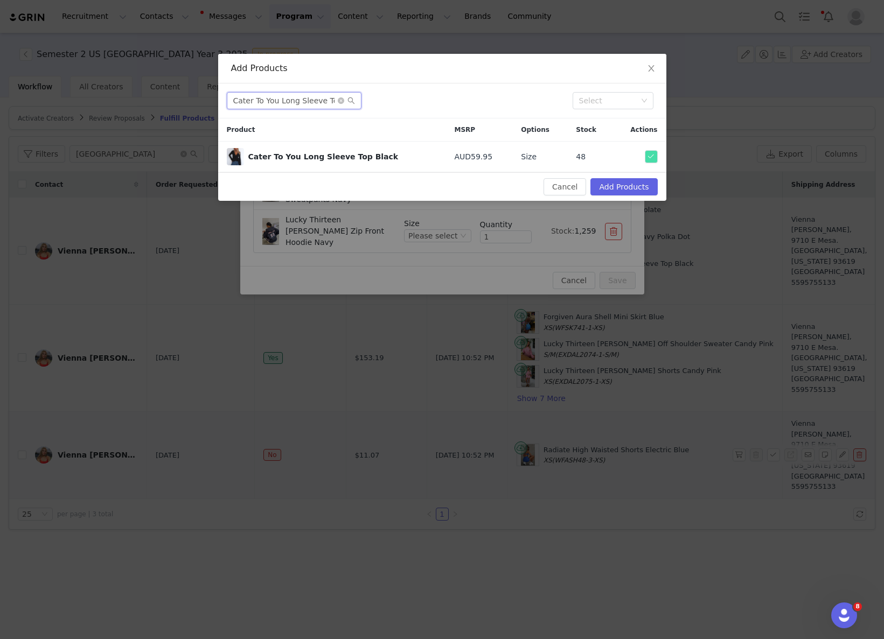
click at [275, 96] on input "Cater To You Long Sleeve Top Black" at bounding box center [294, 100] width 135 height 17
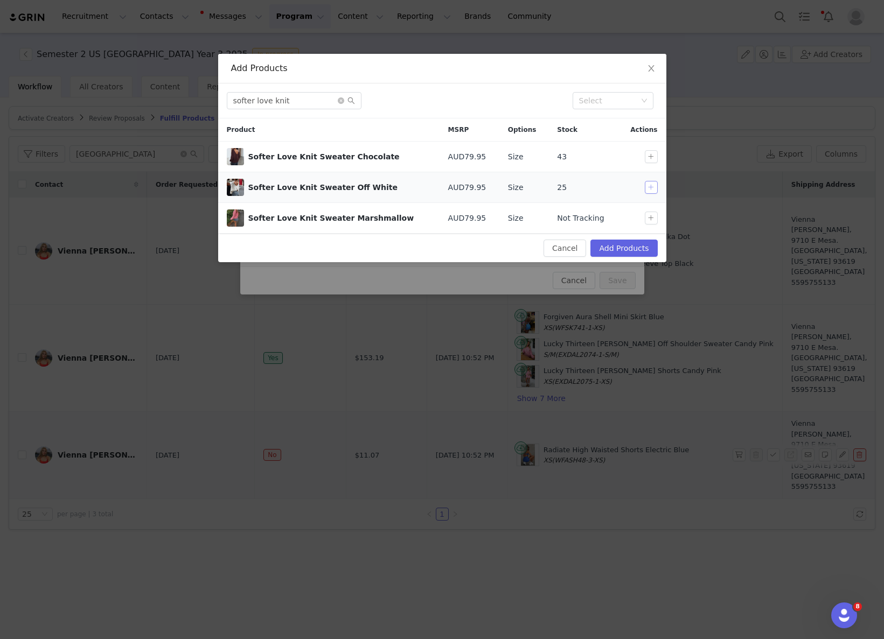
click at [648, 188] on button "button" at bounding box center [651, 187] width 13 height 13
click at [311, 104] on input "softer love knit" at bounding box center [294, 100] width 135 height 17
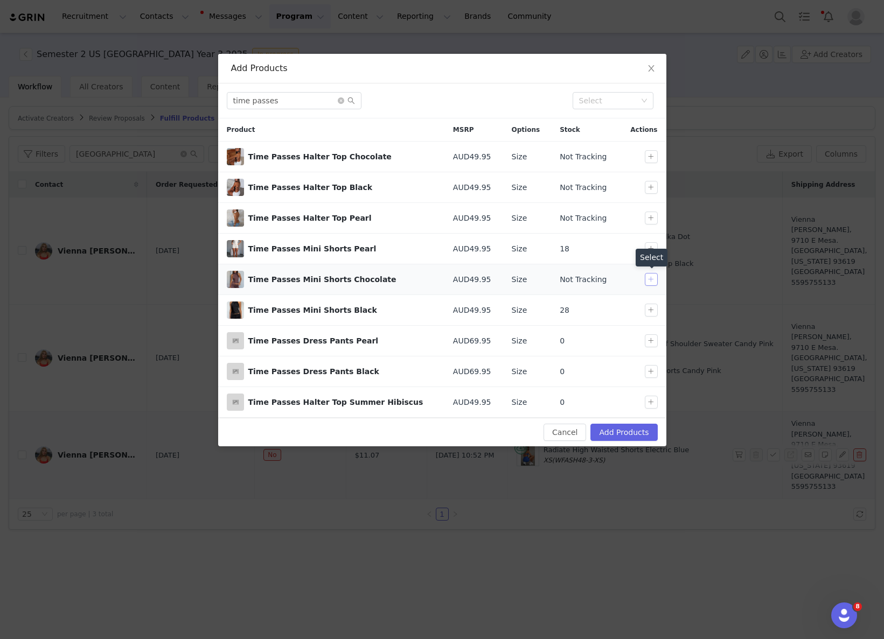
click at [652, 279] on button "button" at bounding box center [651, 279] width 13 height 13
click at [306, 99] on input "time passes" at bounding box center [294, 100] width 135 height 17
click at [307, 100] on input "time passes" at bounding box center [294, 100] width 135 height 17
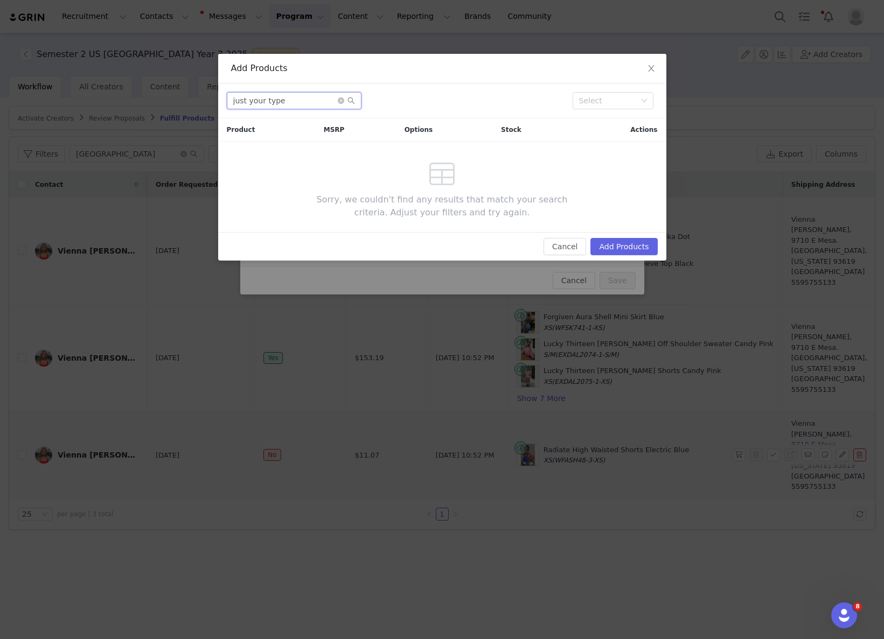
click at [289, 106] on input "just your type" at bounding box center [294, 100] width 135 height 17
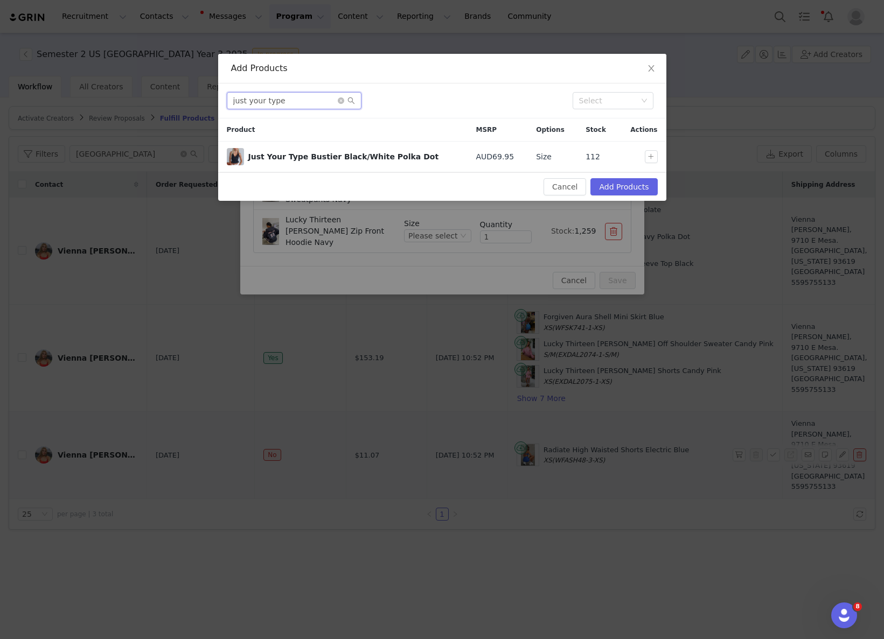
click at [289, 106] on input "just your type" at bounding box center [294, 100] width 135 height 17
click at [654, 157] on button "button" at bounding box center [651, 156] width 13 height 13
click at [282, 101] on input "just your type" at bounding box center [294, 100] width 135 height 17
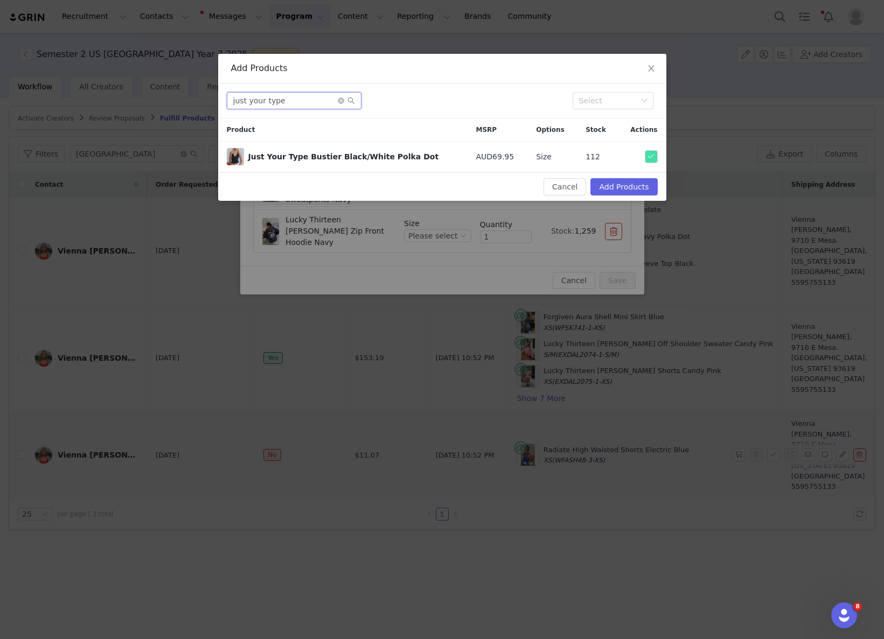
click at [282, 101] on input "just your type" at bounding box center [294, 100] width 135 height 17
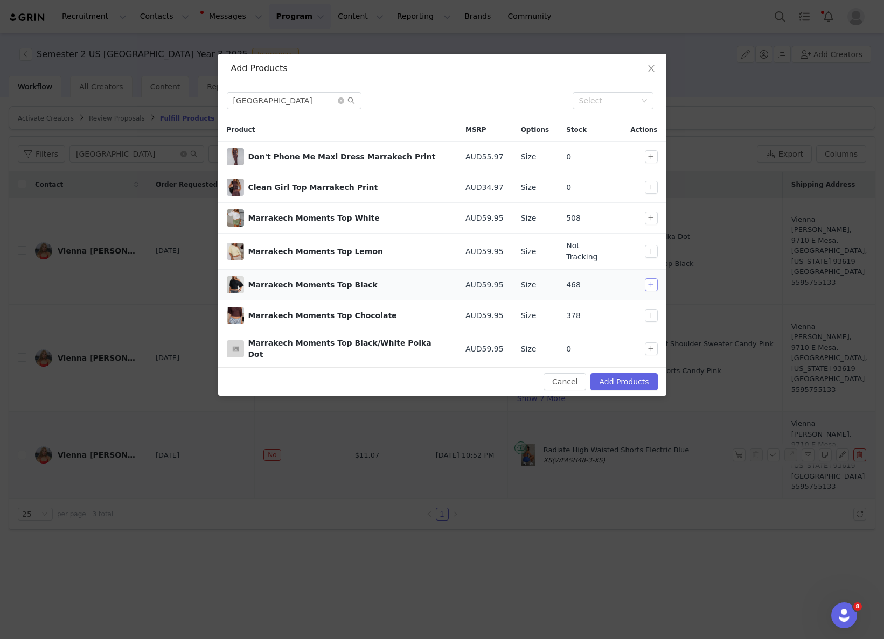
click at [650, 281] on button "button" at bounding box center [651, 284] width 13 height 13
click at [276, 100] on input "[GEOGRAPHIC_DATA]" at bounding box center [294, 100] width 135 height 17
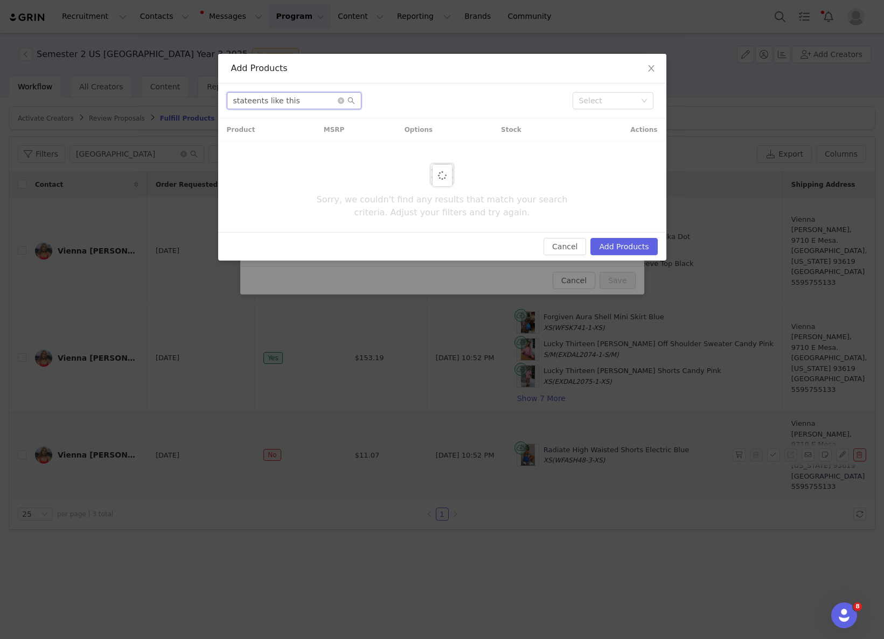
click at [250, 101] on input "stateents like this" at bounding box center [294, 100] width 135 height 17
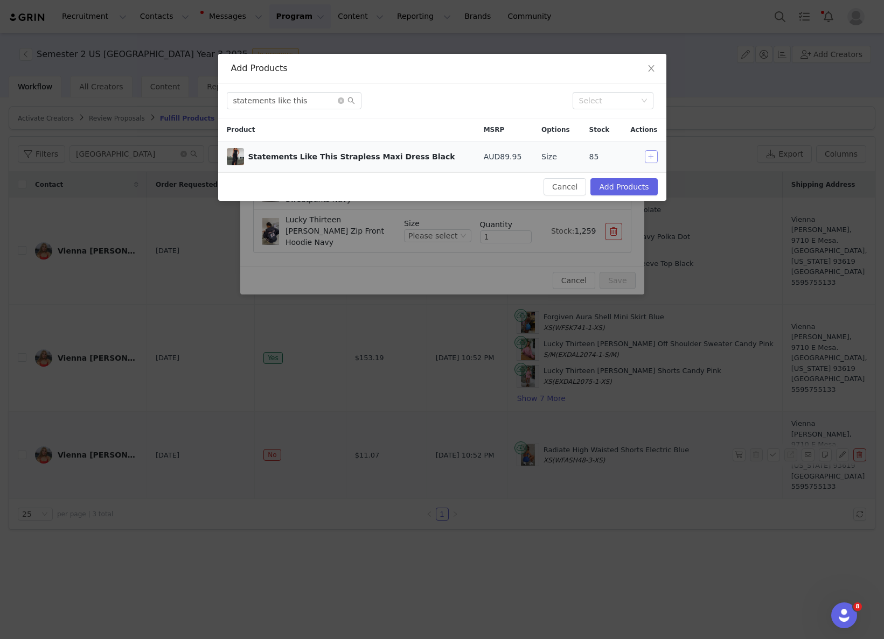
click at [649, 153] on button "button" at bounding box center [651, 156] width 13 height 13
click at [311, 111] on div "statements like this Select" at bounding box center [442, 100] width 448 height 35
click at [311, 104] on input "statements like this" at bounding box center [294, 100] width 135 height 17
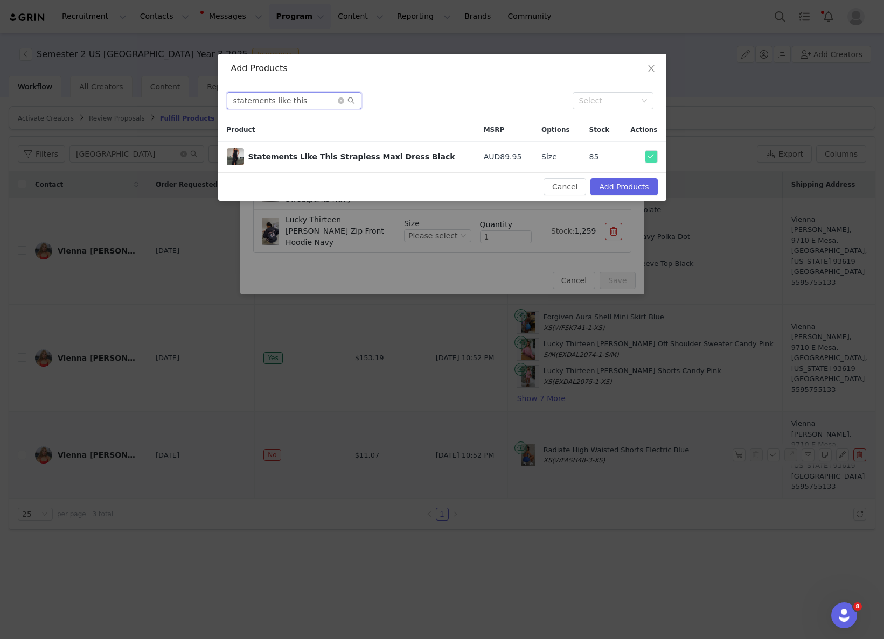
type input "k"
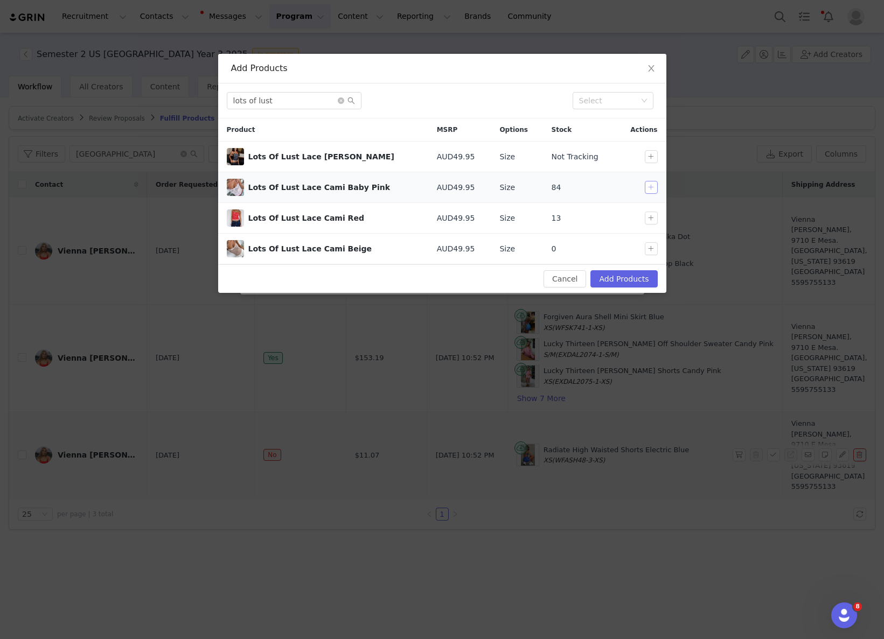
click at [647, 187] on button "button" at bounding box center [651, 187] width 13 height 13
click at [289, 104] on input "lots of lust" at bounding box center [294, 100] width 135 height 17
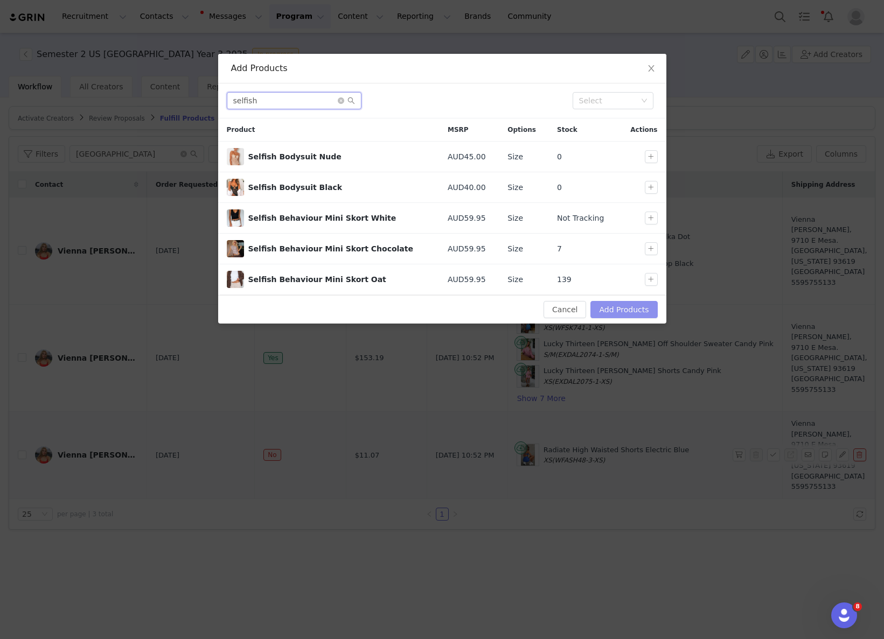
type input "selfish"
click at [614, 304] on button "Add Products" at bounding box center [623, 309] width 67 height 17
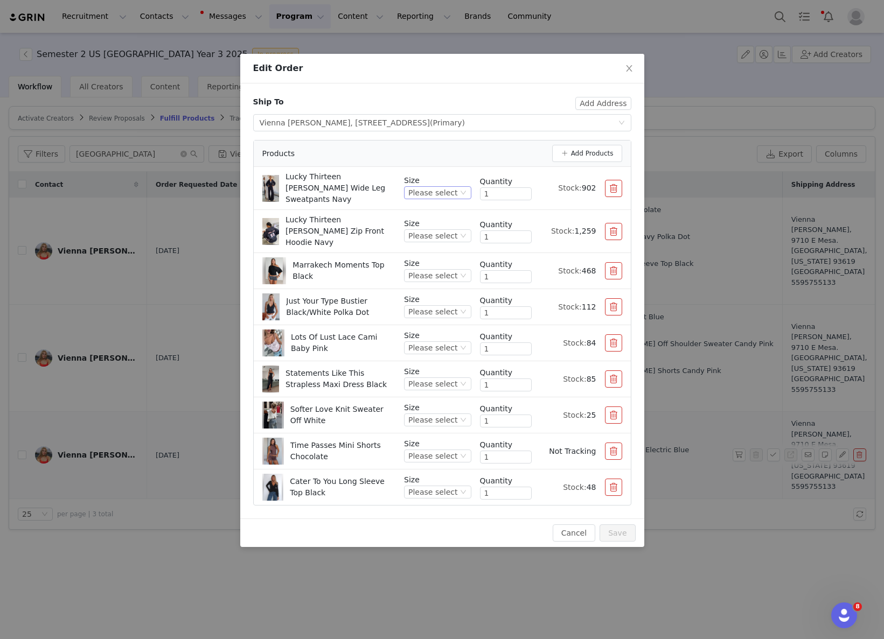
click at [453, 193] on div "Please select" at bounding box center [432, 193] width 49 height 12
click at [432, 259] on li "XS" at bounding box center [439, 260] width 64 height 17
click at [438, 230] on div "Please select" at bounding box center [432, 236] width 49 height 12
click at [435, 297] on li "XS/S" at bounding box center [439, 296] width 64 height 17
click at [448, 270] on div "Please select" at bounding box center [432, 276] width 49 height 12
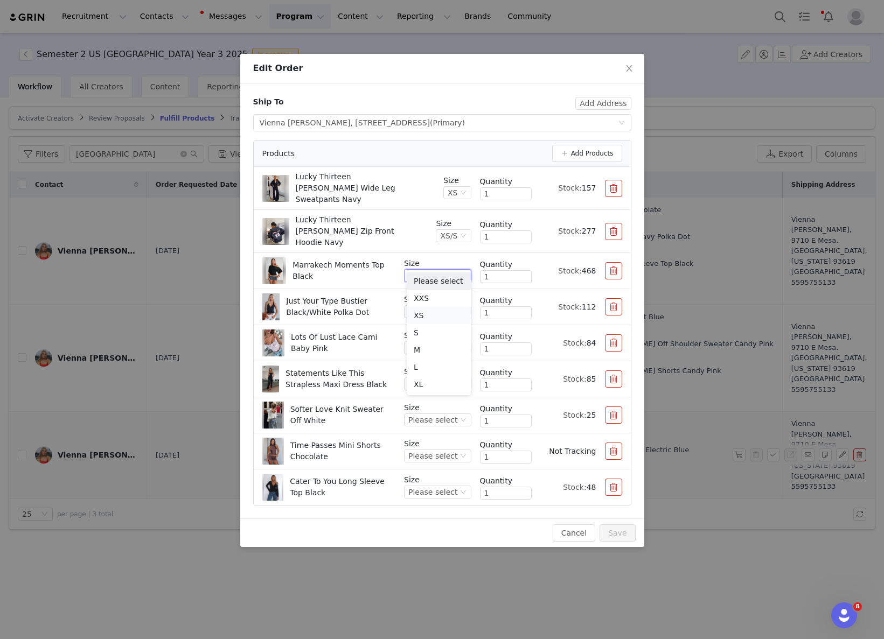
click at [429, 318] on li "XS" at bounding box center [439, 315] width 64 height 17
click at [436, 306] on div "Please select" at bounding box center [432, 312] width 49 height 12
click at [431, 348] on li "XS" at bounding box center [439, 351] width 64 height 17
click at [442, 342] on div "Please select" at bounding box center [432, 348] width 49 height 12
click at [428, 381] on li "XS" at bounding box center [439, 387] width 64 height 17
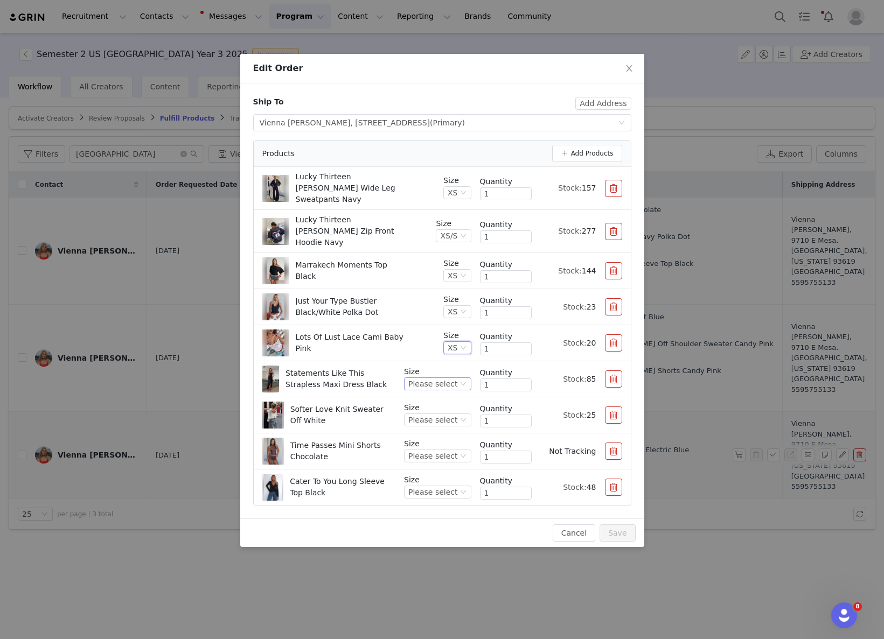
click at [444, 377] on div "Please select" at bounding box center [437, 383] width 67 height 13
click at [428, 424] on li "XS" at bounding box center [439, 423] width 64 height 17
click at [428, 414] on div "Please select" at bounding box center [432, 420] width 49 height 12
click at [433, 458] on li "XS/S" at bounding box center [439, 459] width 64 height 17
click at [446, 450] on div "Please select" at bounding box center [432, 456] width 49 height 12
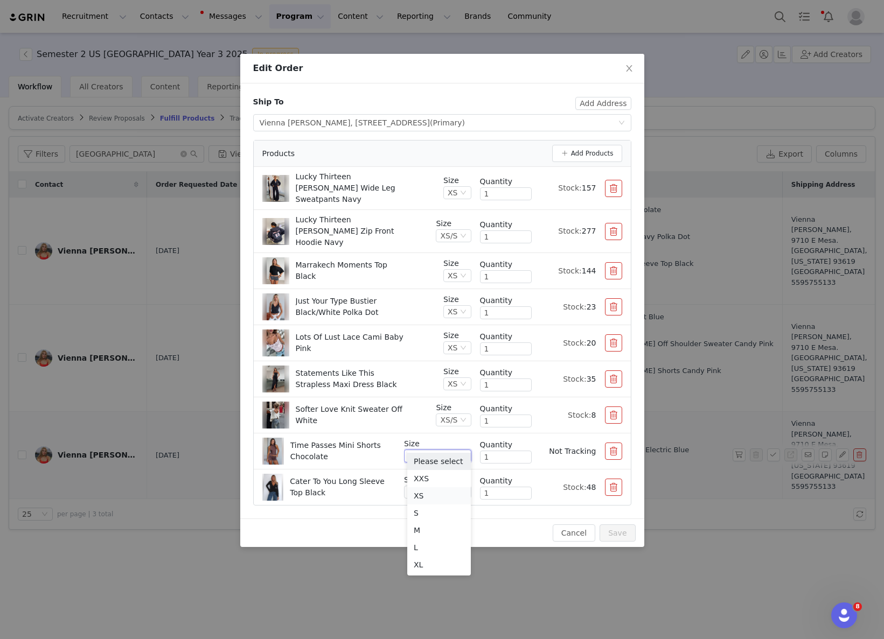
click at [423, 494] on li "XS" at bounding box center [439, 495] width 64 height 17
click at [439, 486] on div "Please select" at bounding box center [432, 492] width 49 height 12
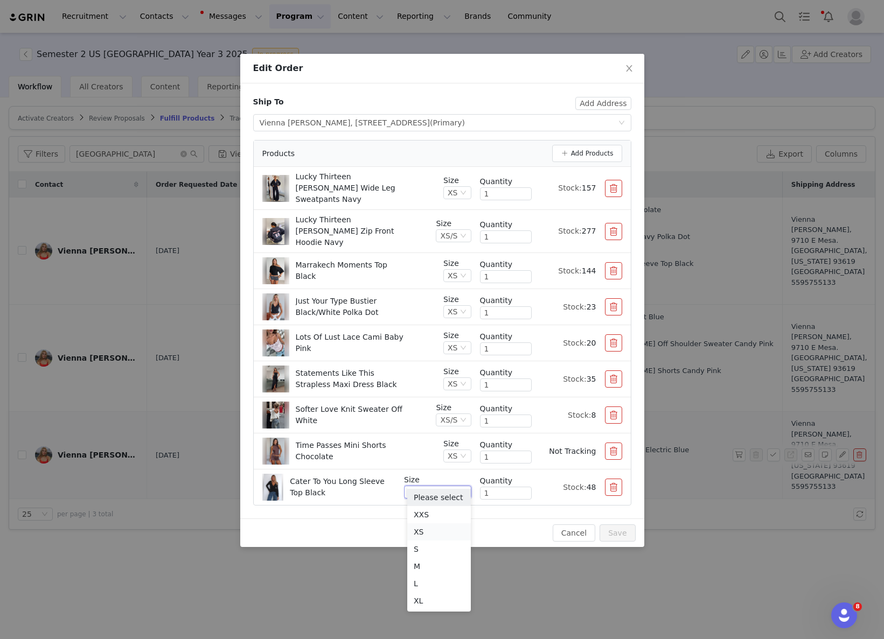
click at [427, 528] on li "XS" at bounding box center [439, 531] width 64 height 17
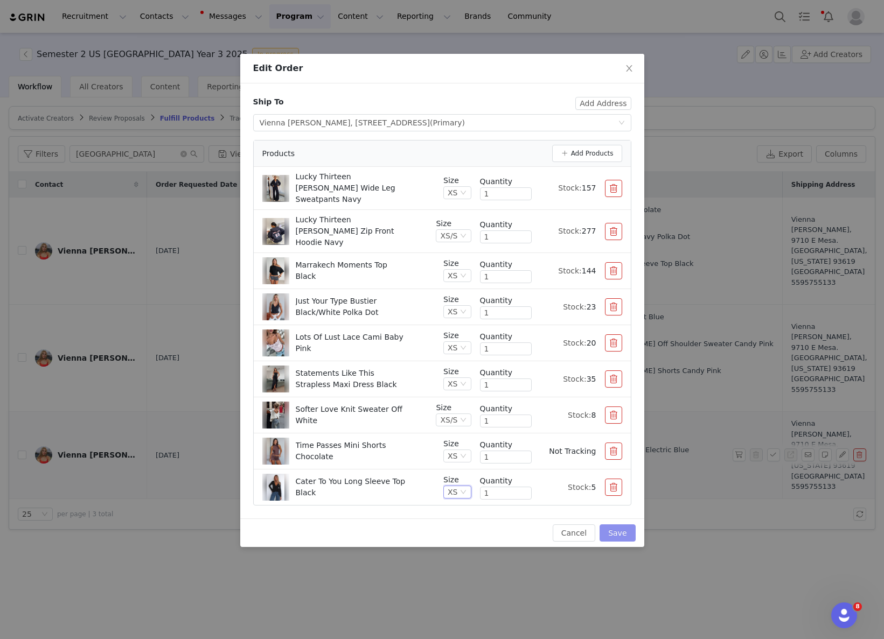
click at [616, 524] on button "Save" at bounding box center [617, 532] width 36 height 17
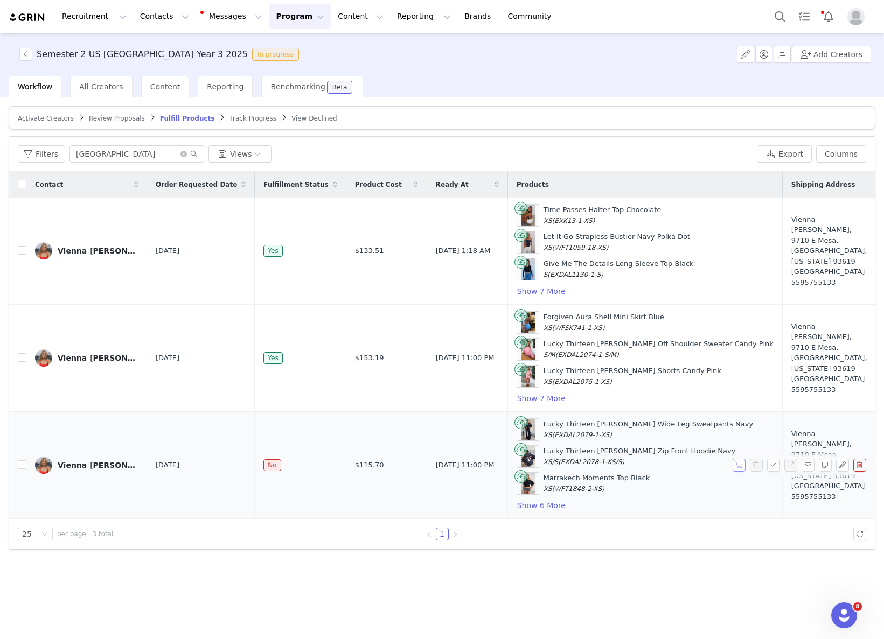
click at [740, 463] on button "button" at bounding box center [738, 465] width 13 height 13
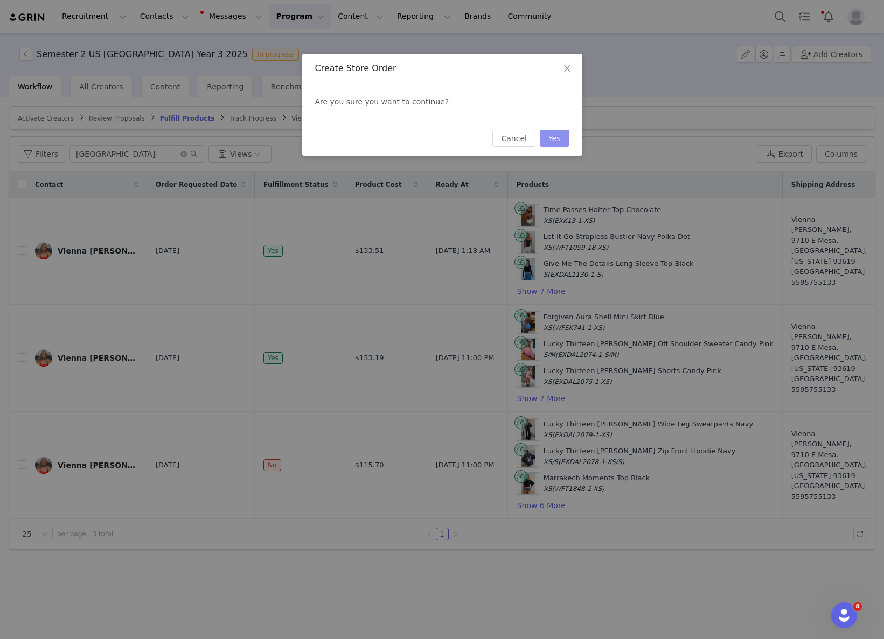
click at [553, 135] on button "Yes" at bounding box center [555, 138] width 30 height 17
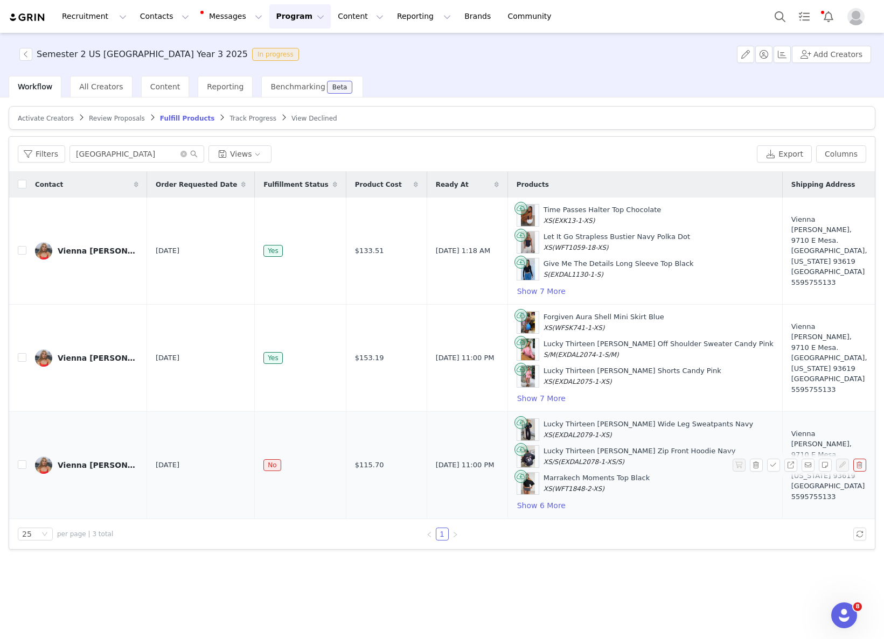
scroll to position [0, 473]
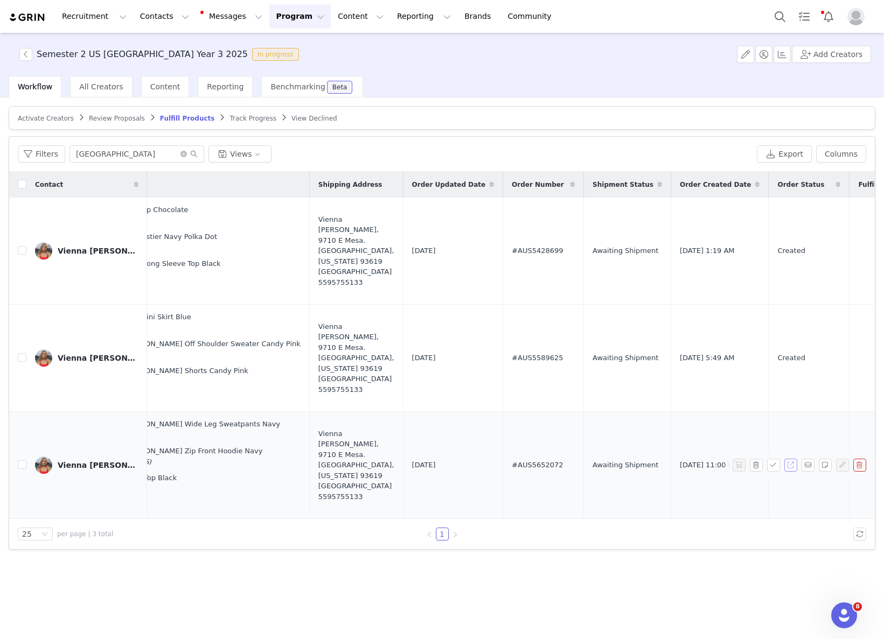
click at [785, 465] on button "button" at bounding box center [790, 465] width 13 height 13
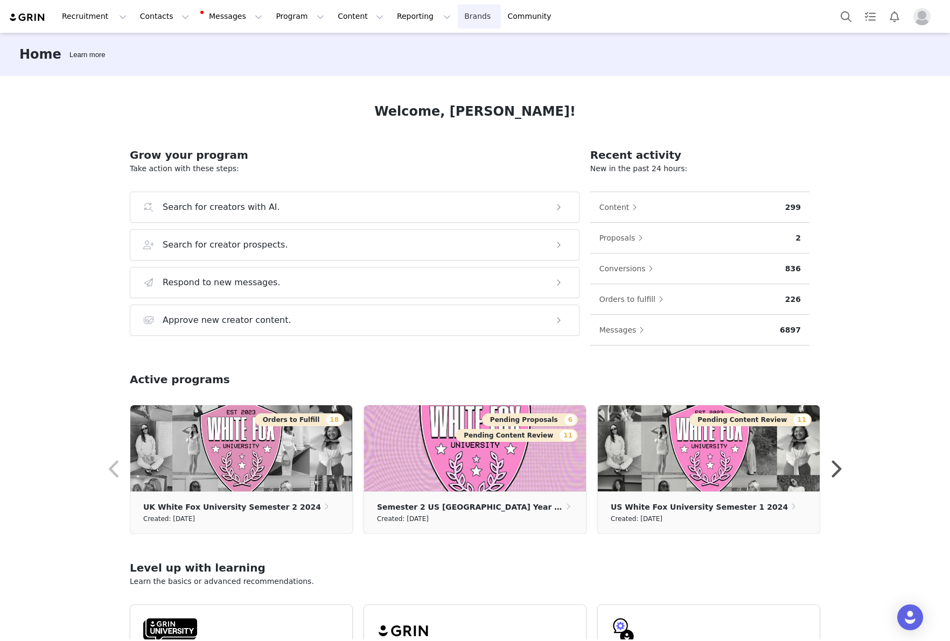
click at [458, 19] on link "Brands Brands" at bounding box center [479, 16] width 43 height 24
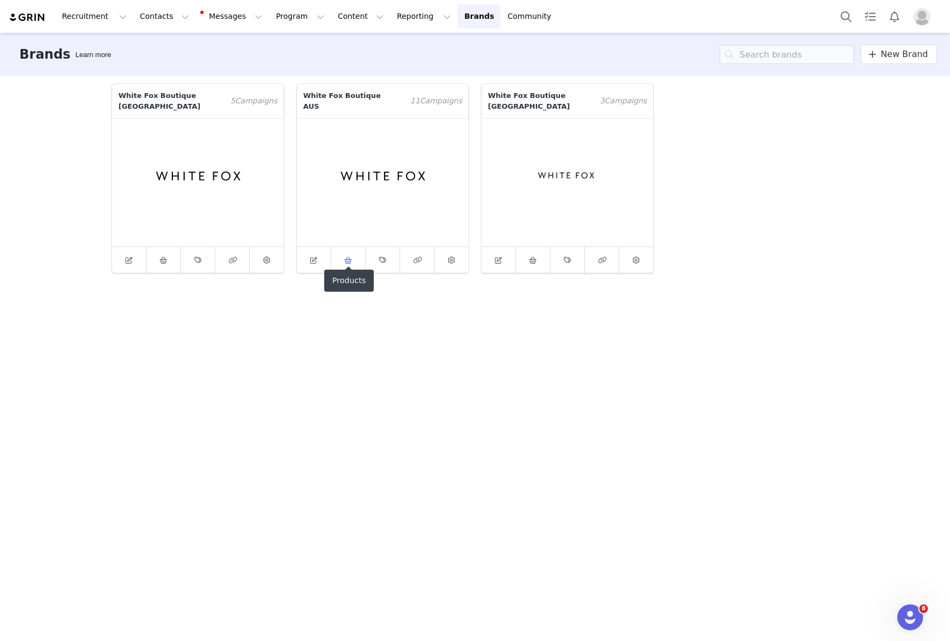
click at [354, 254] on span at bounding box center [348, 260] width 13 height 13
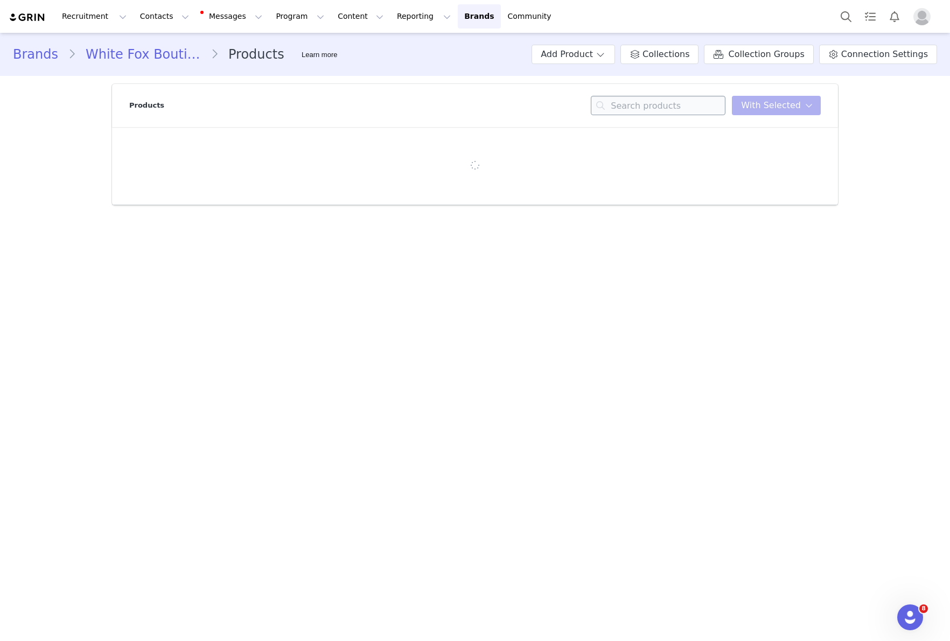
click at [684, 115] on div "Products You have 0 product s selected Add to Collections Remove from Collectio…" at bounding box center [474, 105] width 691 height 43
click at [683, 107] on input at bounding box center [658, 105] width 135 height 19
paste input "selfish behaviour mini skort black"
drag, startPoint x: 628, startPoint y: 107, endPoint x: 843, endPoint y: 107, distance: 214.8
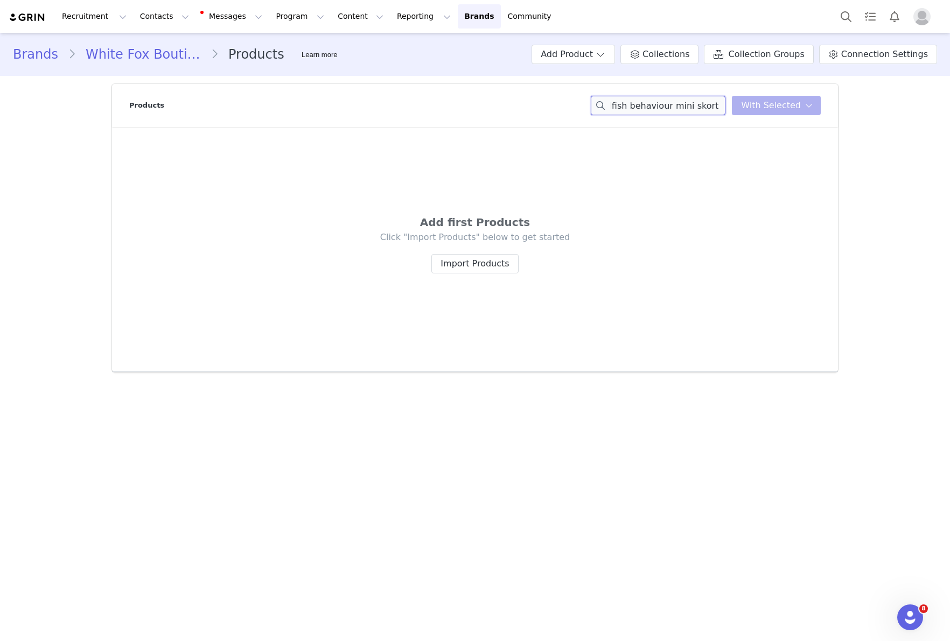
click at [844, 107] on section "Products selfish behaviour mini skort bla You have 0 product s selected Add to …" at bounding box center [475, 228] width 742 height 304
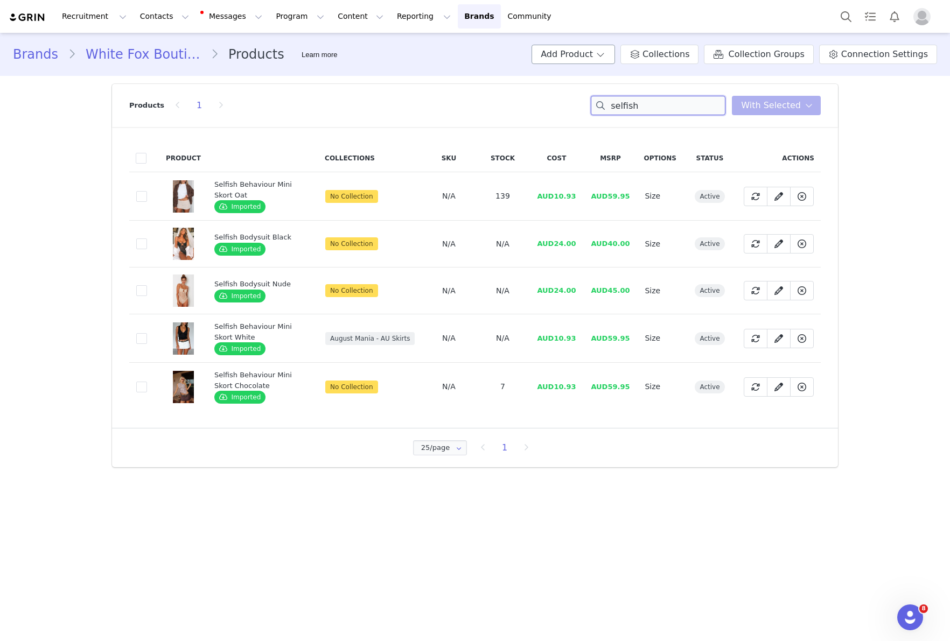
type input "selfish"
click at [573, 57] on button "Add Product" at bounding box center [572, 54] width 83 height 19
click at [611, 80] on span "New Product" at bounding box center [594, 77] width 47 height 9
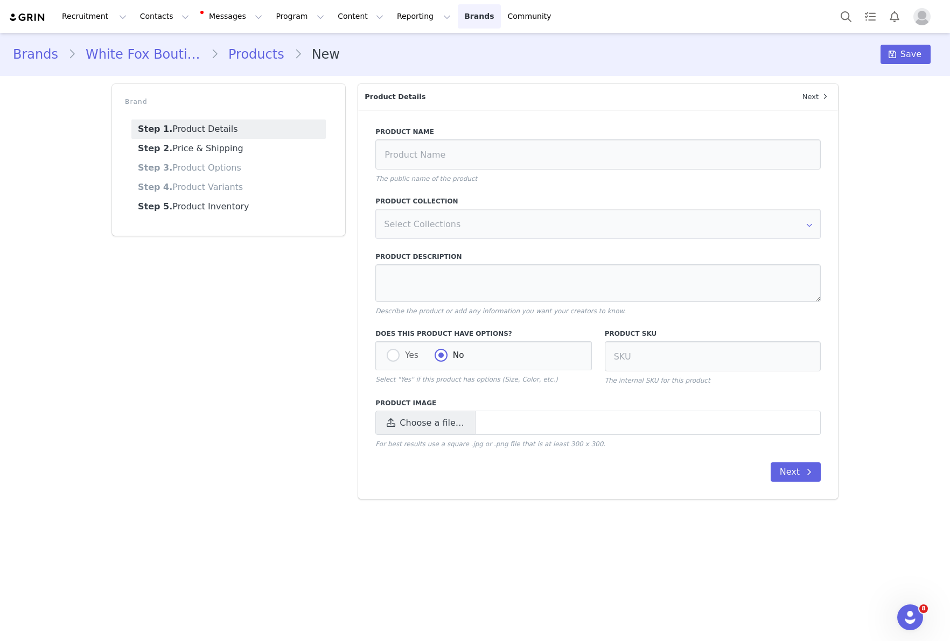
click at [458, 24] on link "Brands Brands" at bounding box center [479, 16] width 43 height 24
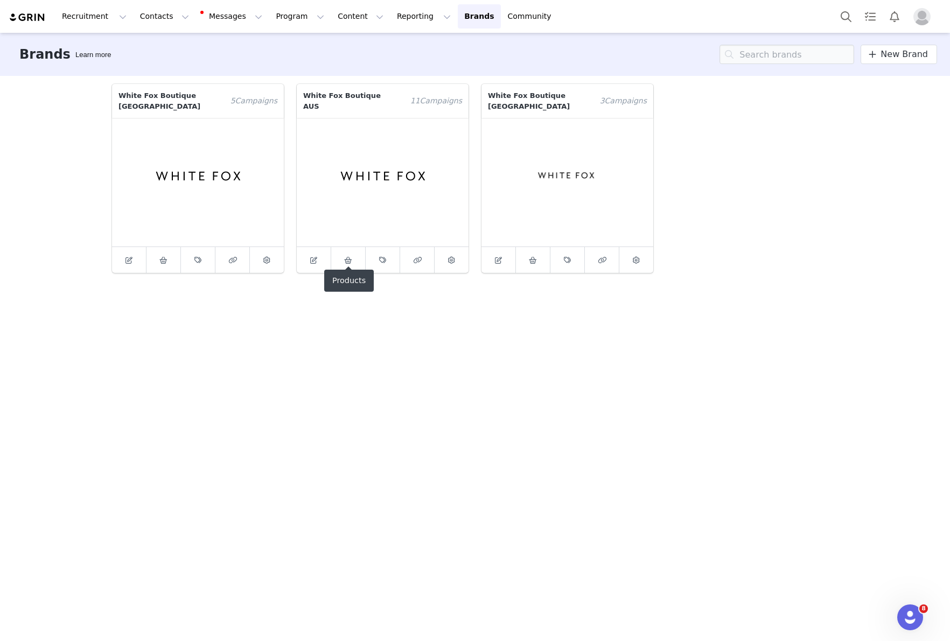
click at [344, 257] on icon at bounding box center [348, 260] width 8 height 7
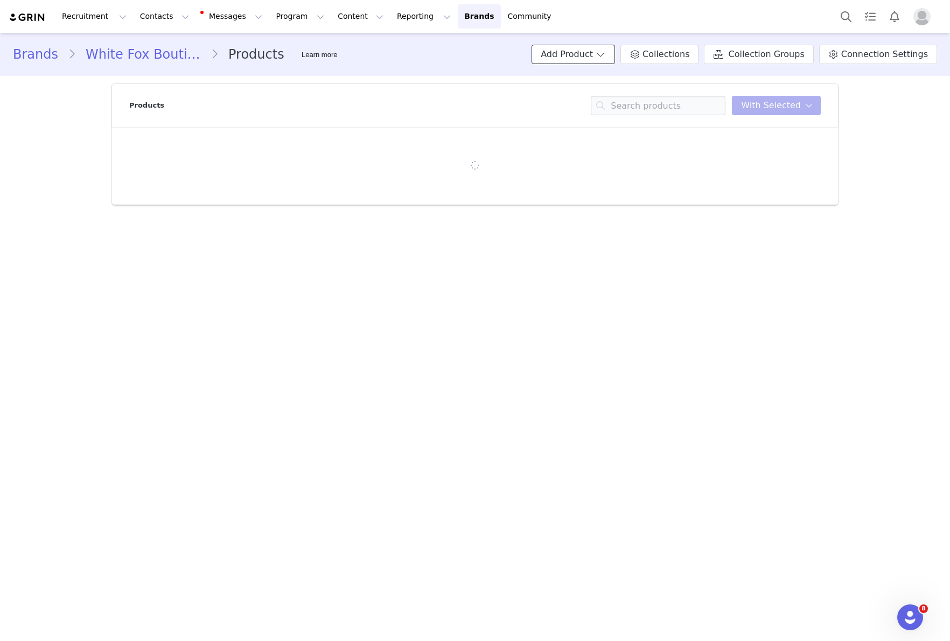
click at [601, 58] on button "Add Product" at bounding box center [572, 54] width 83 height 19
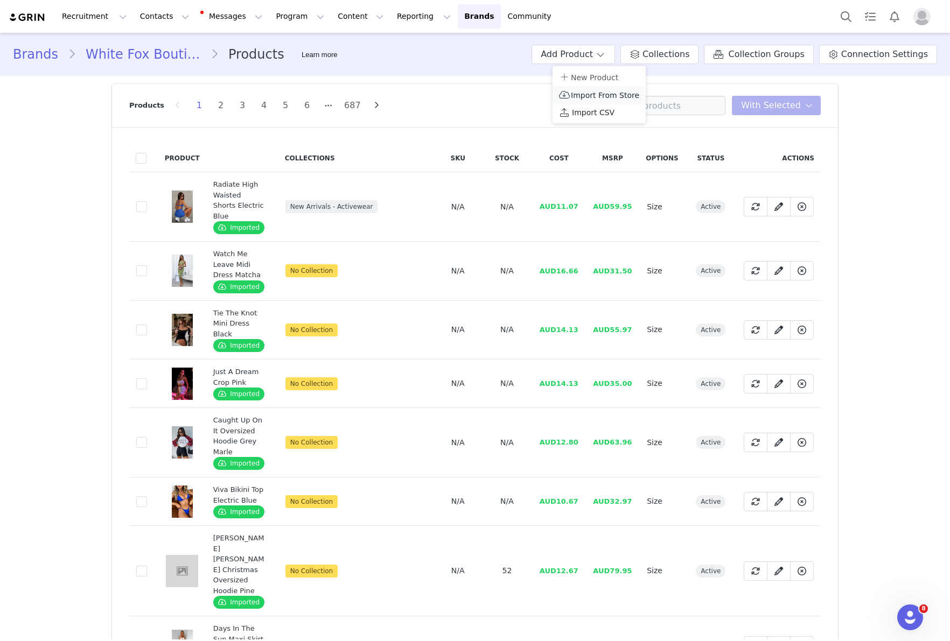
click at [631, 100] on p "Import From Store" at bounding box center [599, 95] width 80 height 12
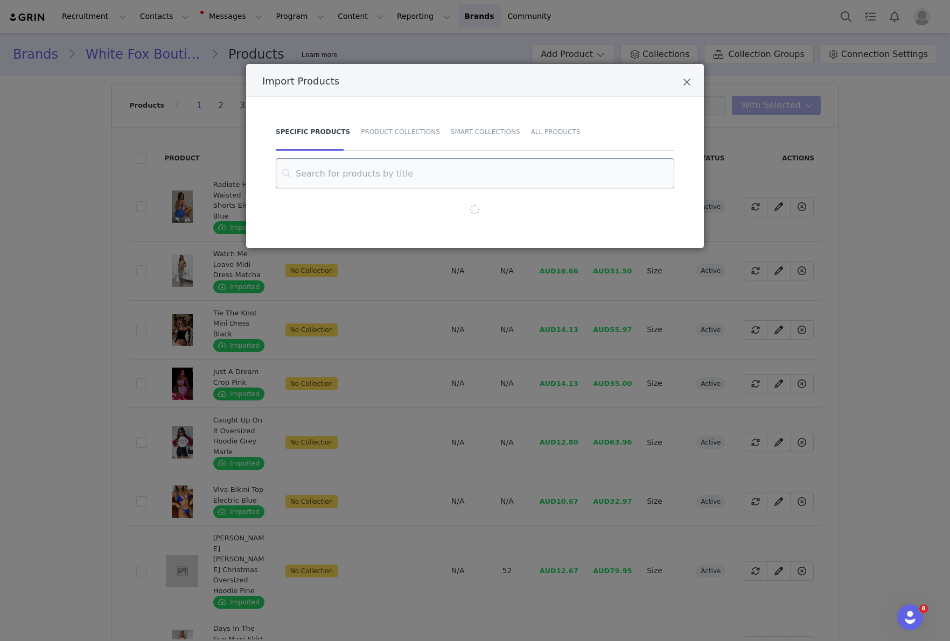
click at [419, 184] on input "Import Products" at bounding box center [475, 173] width 398 height 30
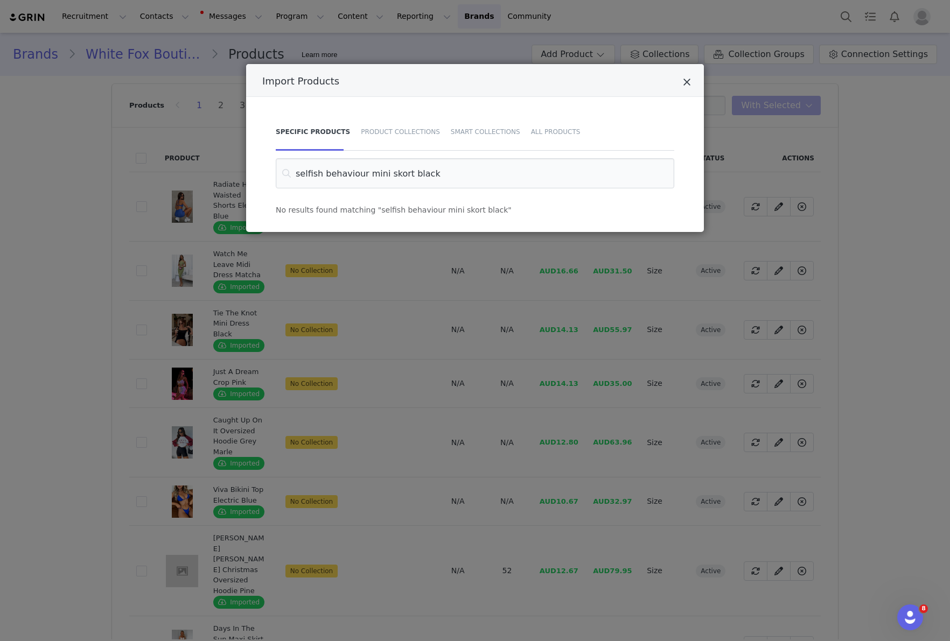
type input "selfish behaviour mini skort black"
click at [684, 77] on icon "Close" at bounding box center [687, 82] width 8 height 11
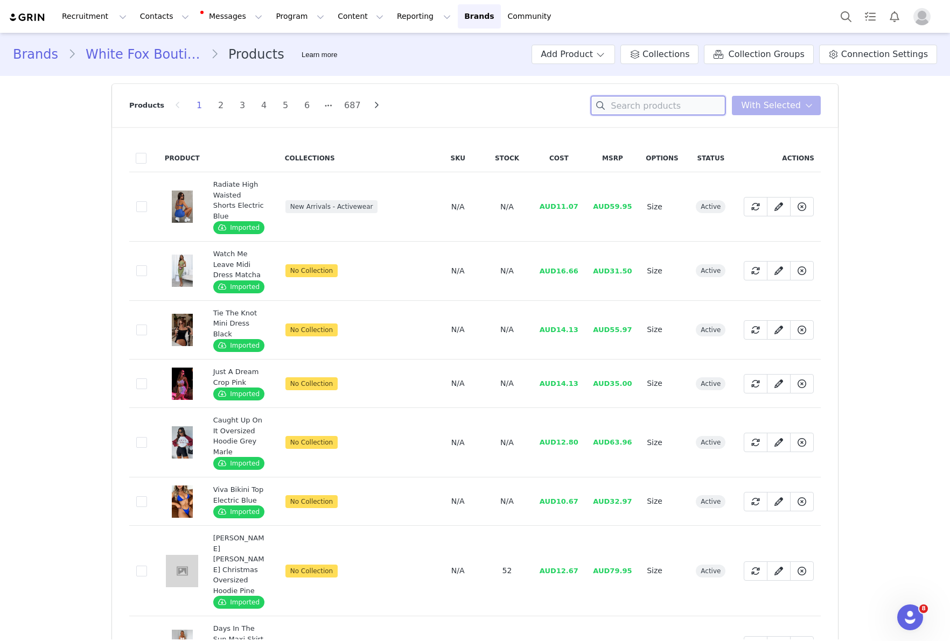
click at [646, 102] on input at bounding box center [658, 105] width 135 height 19
paste input "cater"
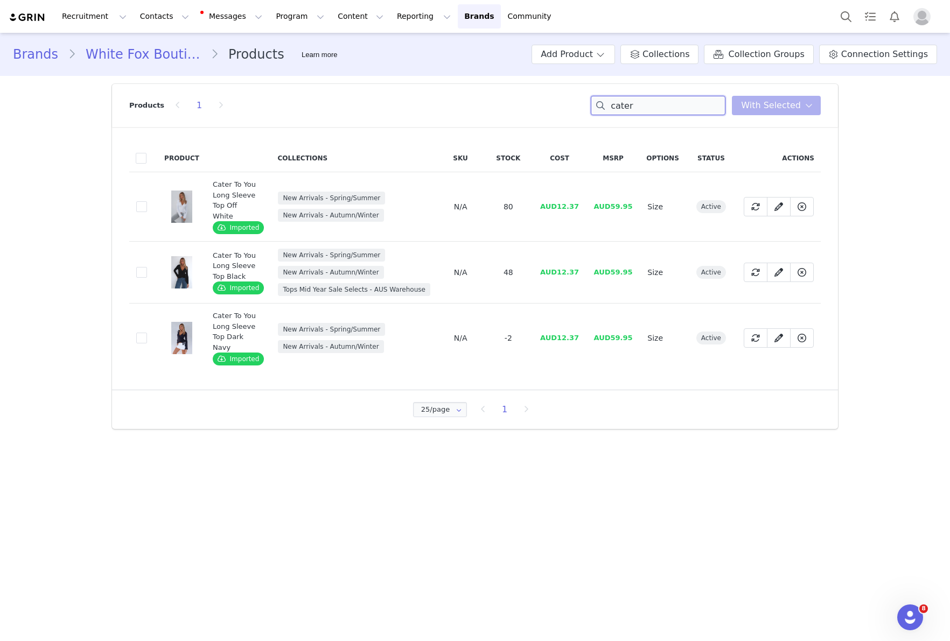
type input "cater"
drag, startPoint x: 208, startPoint y: 252, endPoint x: 247, endPoint y: 272, distance: 43.6
click at [247, 272] on td "Cater To You Long Sleeve Top Black Imported" at bounding box center [238, 273] width 65 height 62
copy div "Cater To You Long Sleeve Top Black"
